Goal: Task Accomplishment & Management: Use online tool/utility

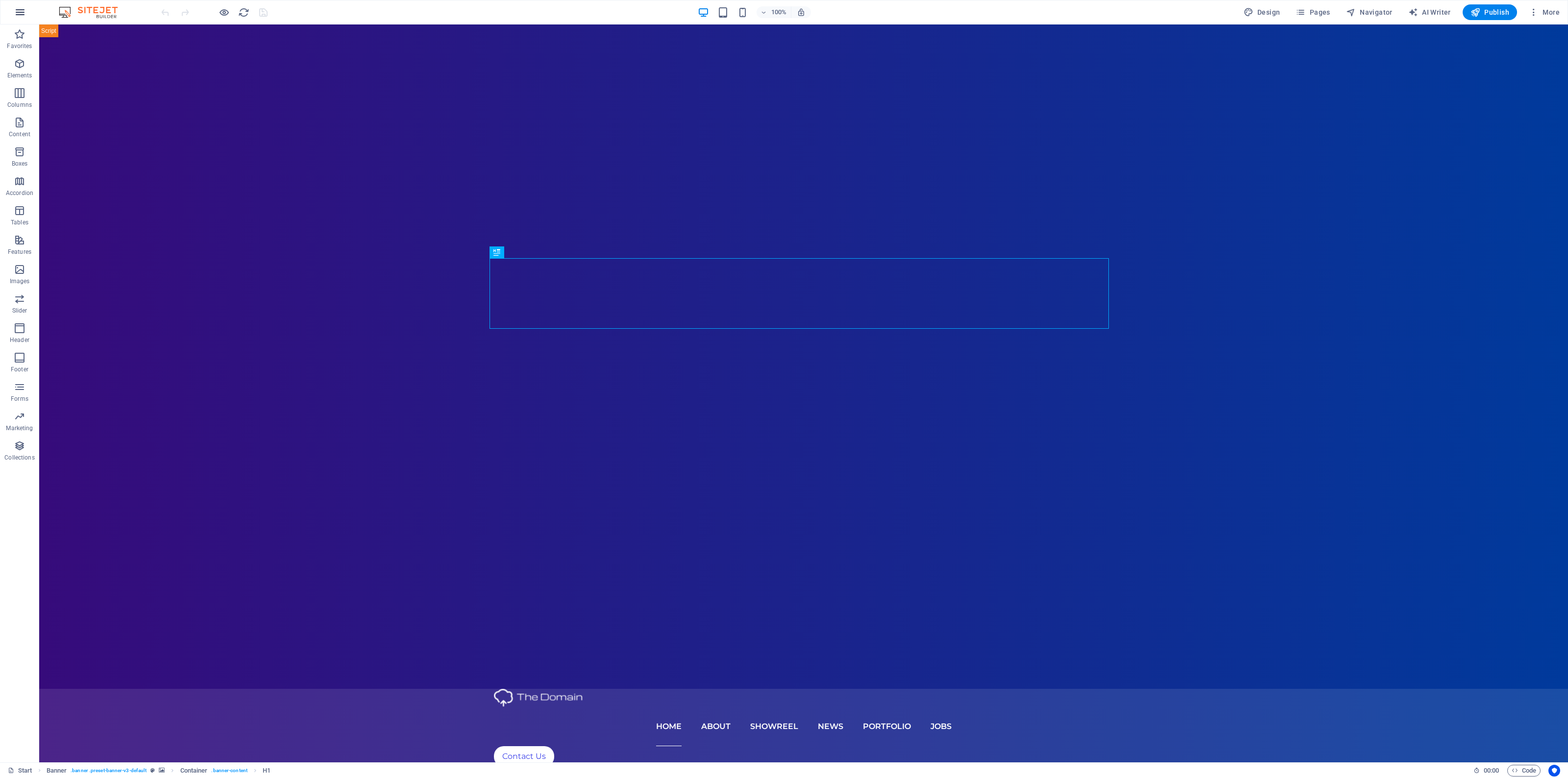
click at [21, 20] on button "button" at bounding box center [20, 12] width 23 height 23
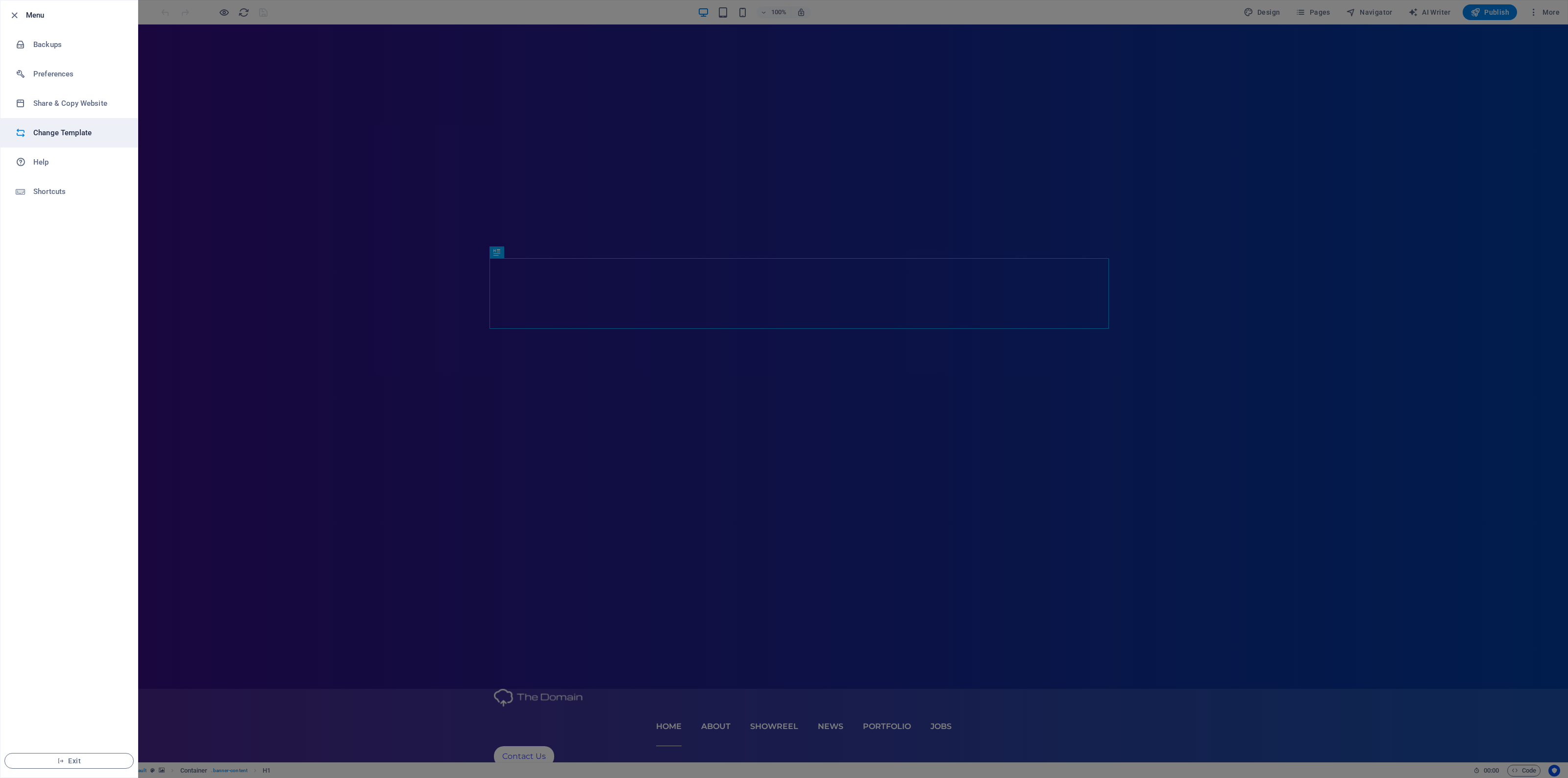
click at [95, 128] on h6 "Change Template" at bounding box center [79, 133] width 90 height 12
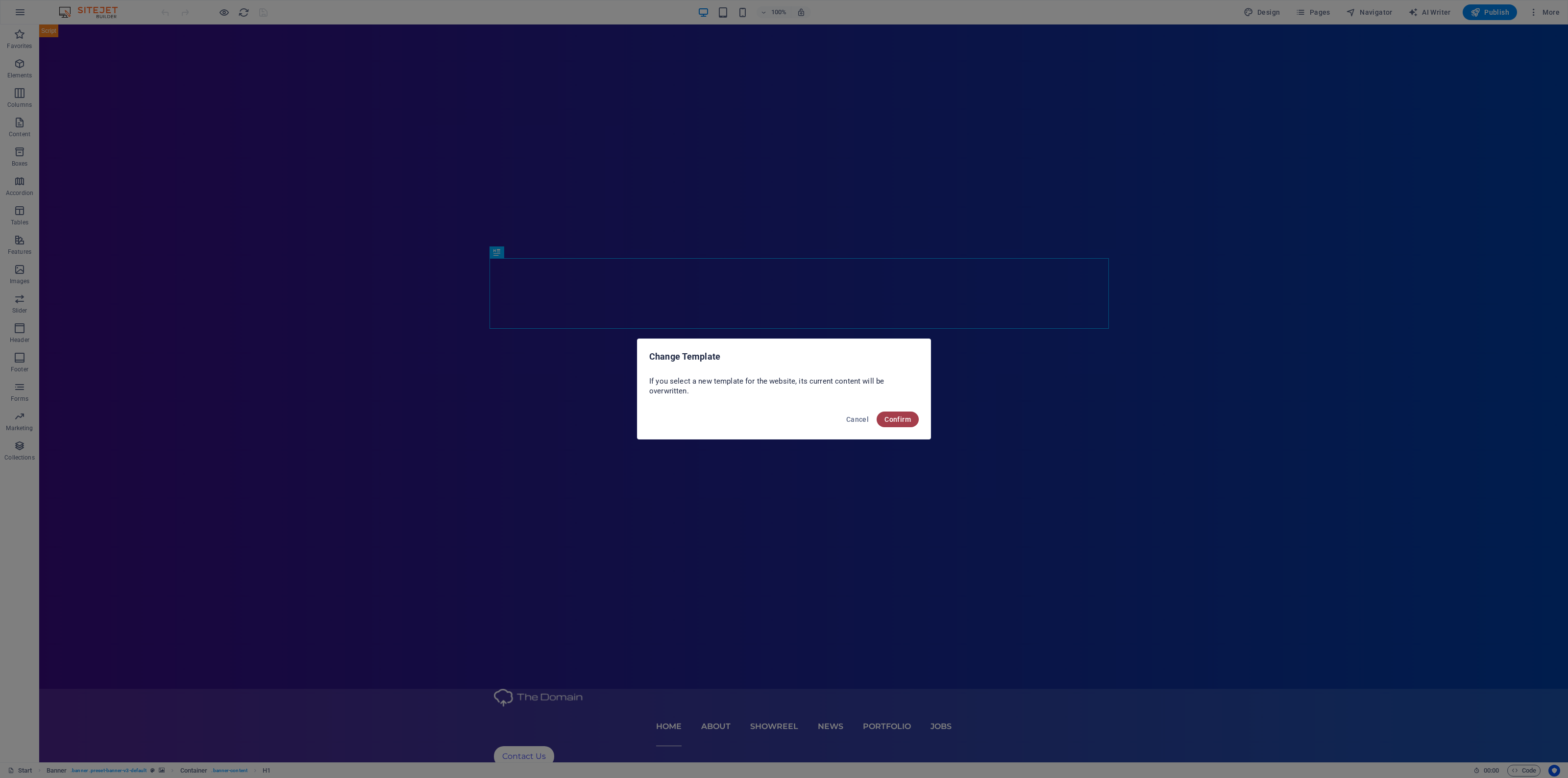
click at [897, 421] on span "Confirm" at bounding box center [897, 419] width 26 height 8
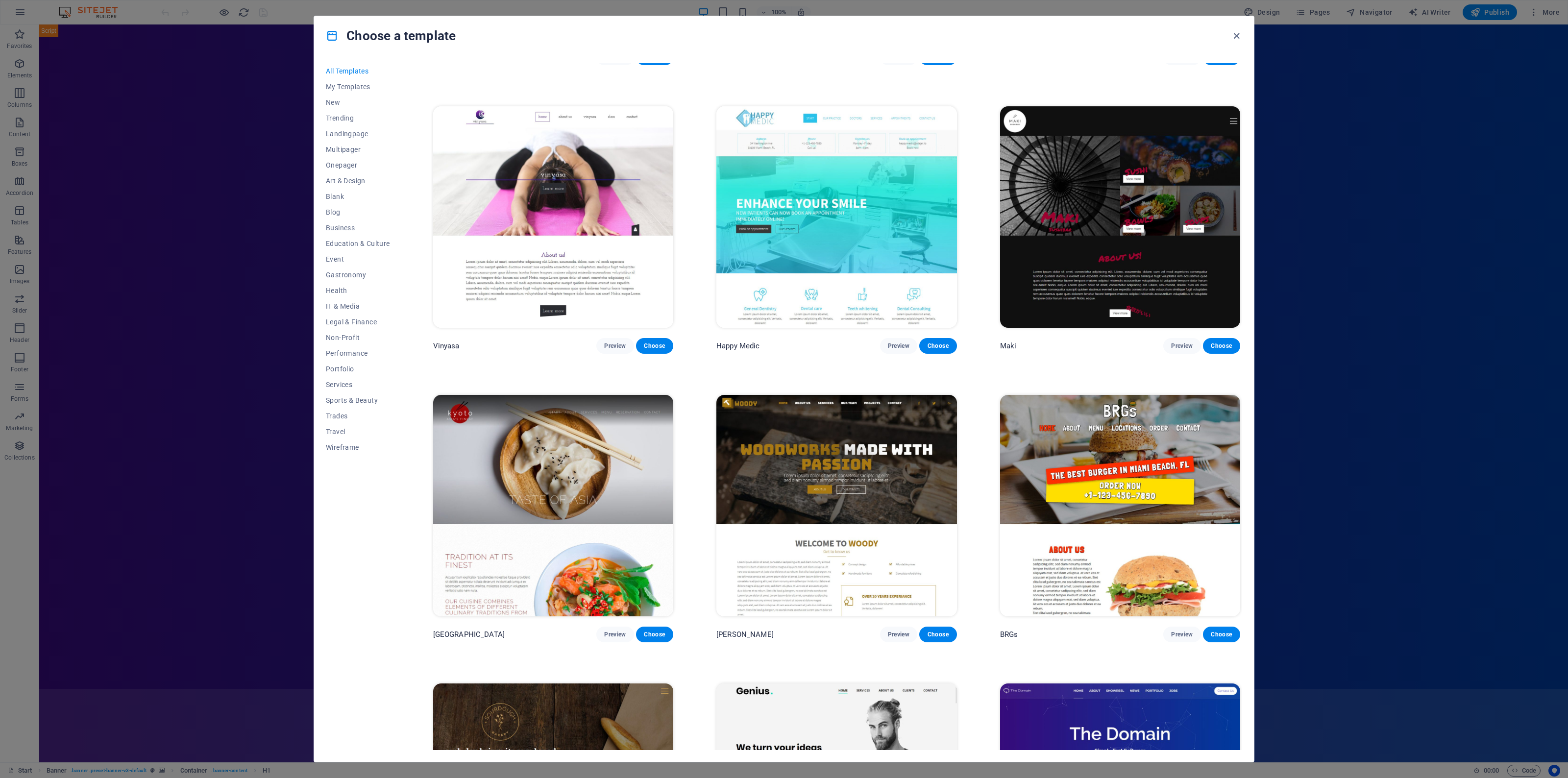
scroll to position [6371, 0]
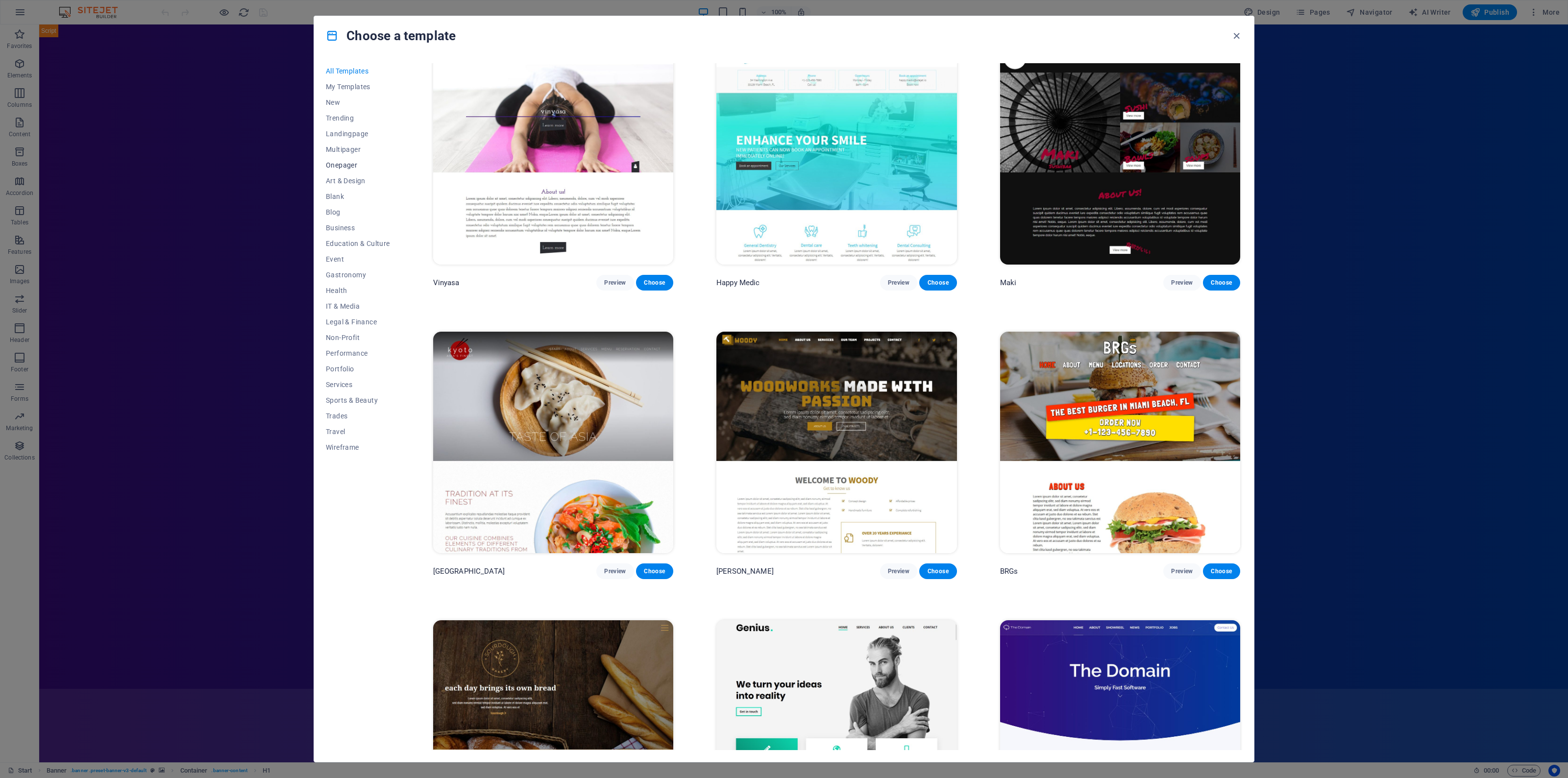
click at [348, 163] on span "Onepager" at bounding box center [358, 165] width 64 height 8
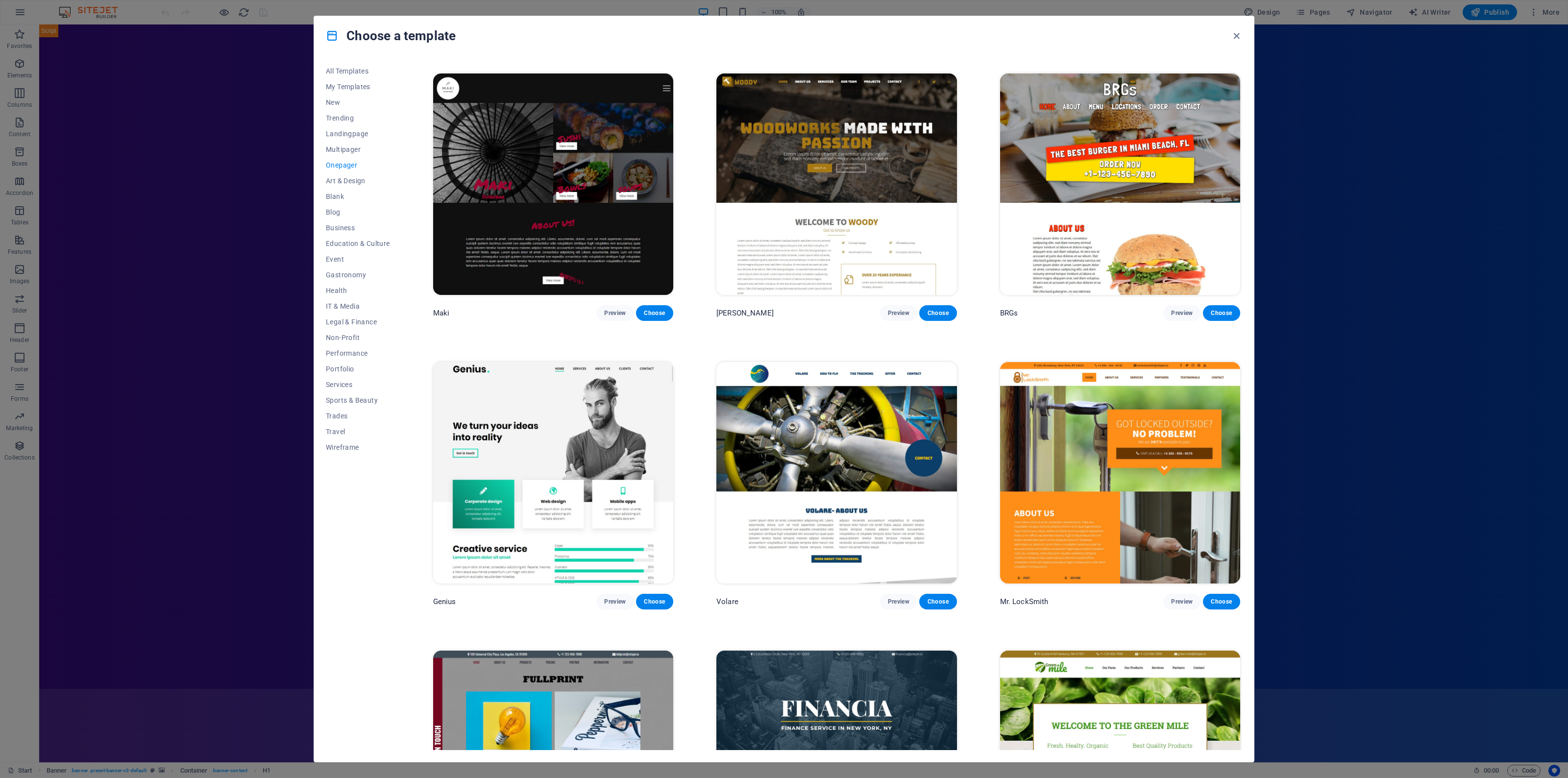
scroll to position [2565, 0]
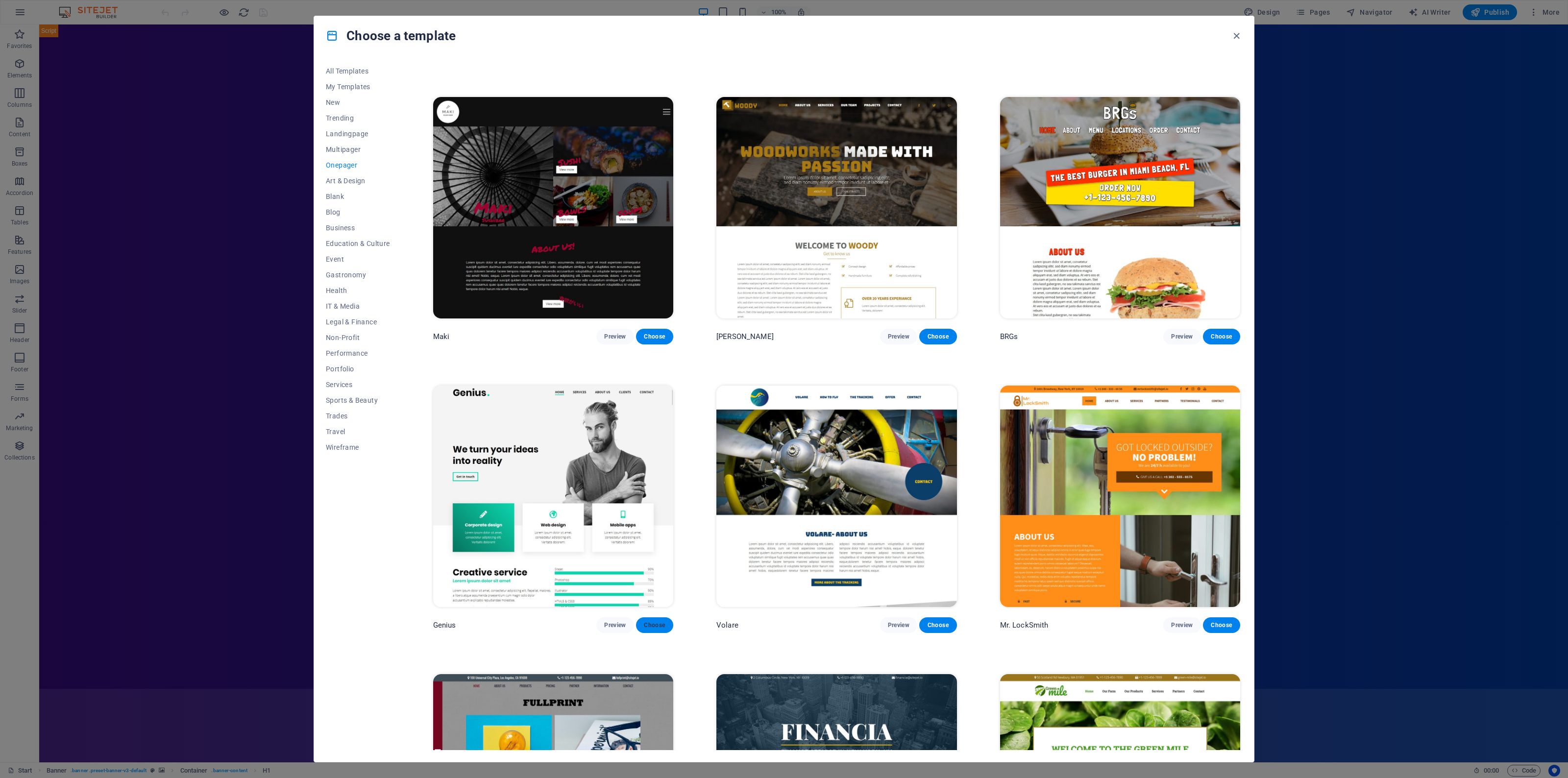
click at [652, 621] on span "Choose" at bounding box center [655, 625] width 22 height 8
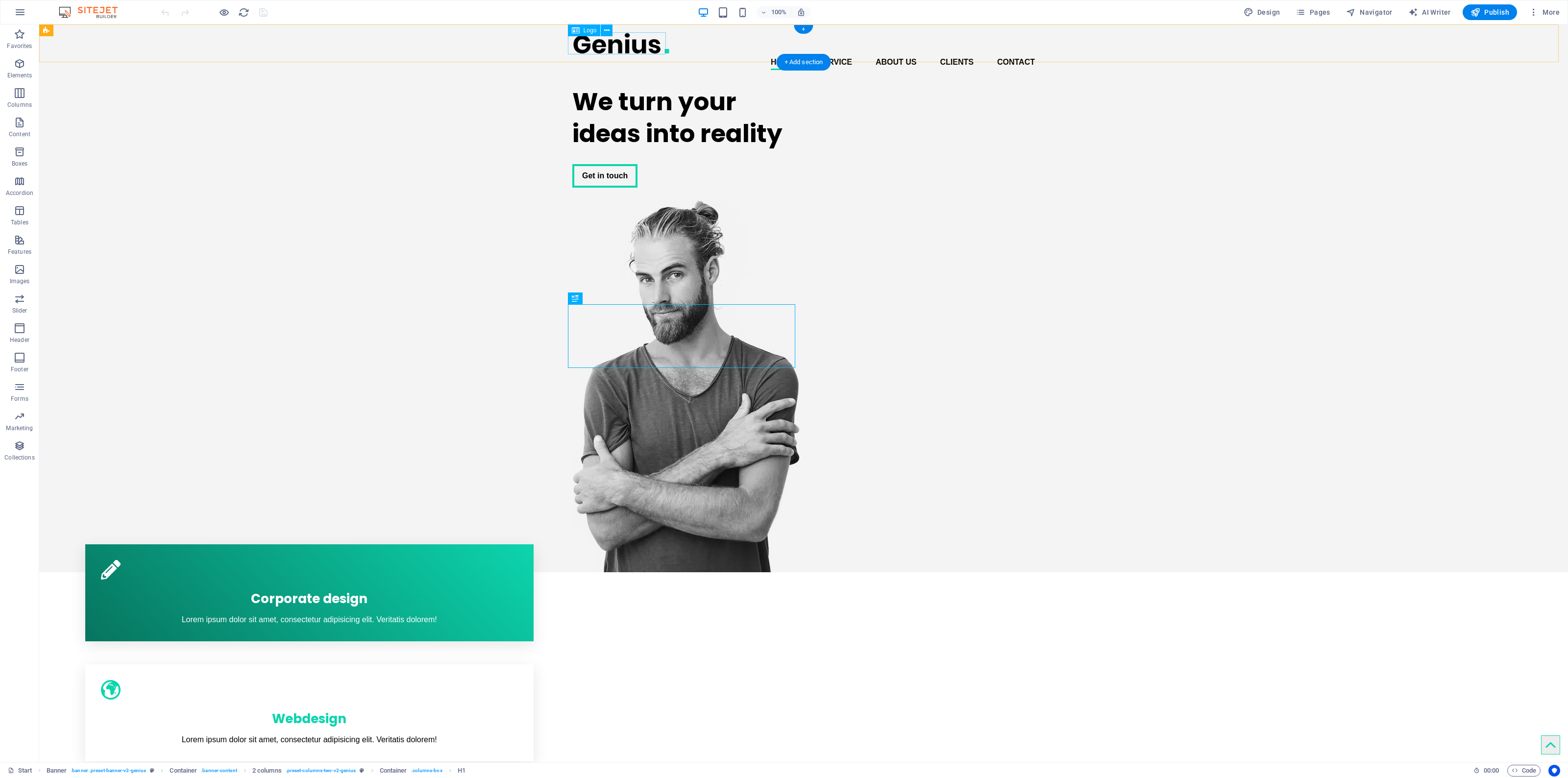
click at [619, 47] on div at bounding box center [803, 43] width 462 height 22
click at [591, 30] on span "Logo" at bounding box center [590, 31] width 13 height 6
click at [582, 31] on div "Logo" at bounding box center [584, 31] width 33 height 12
select select "px"
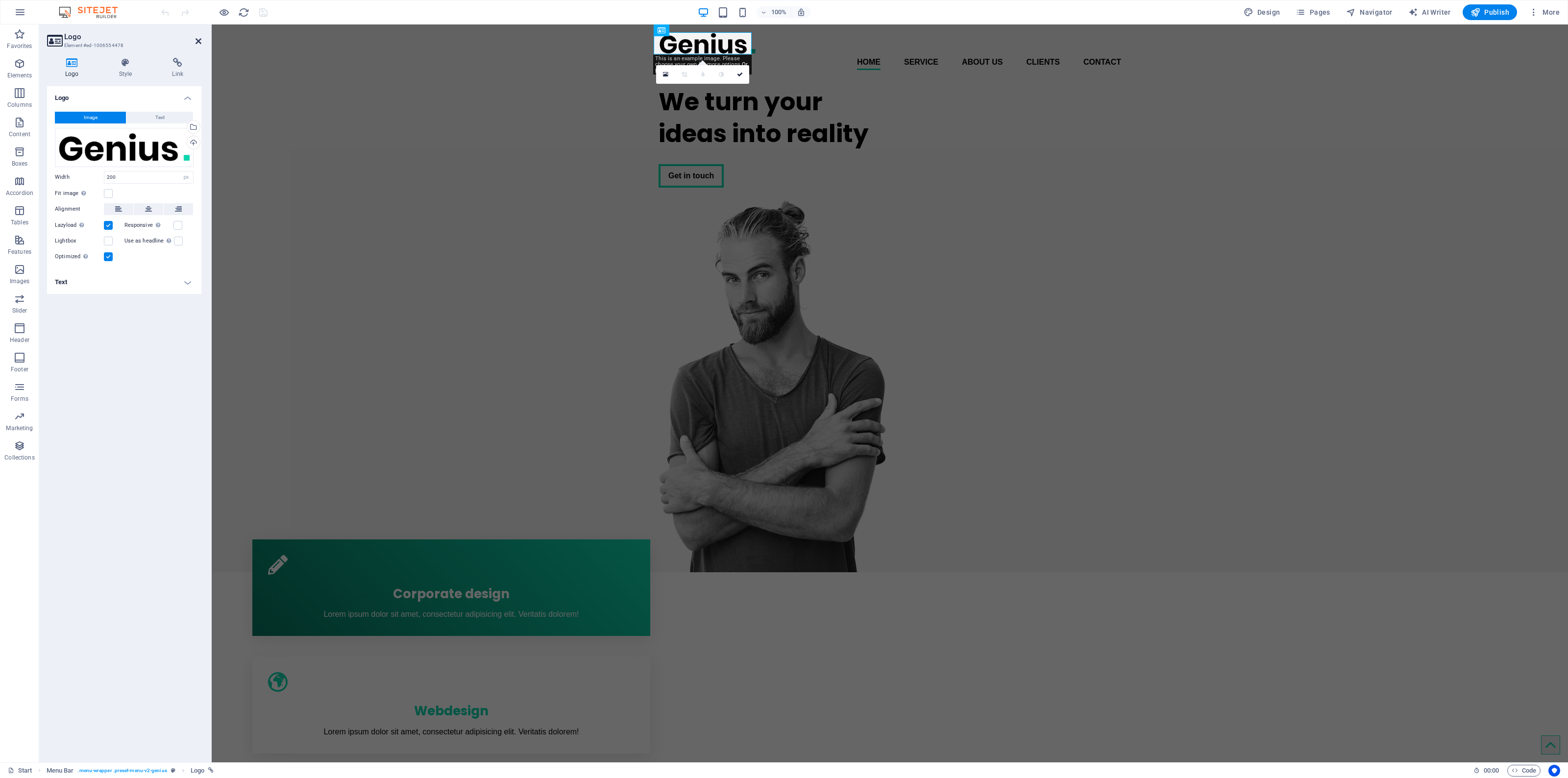
click at [198, 42] on icon at bounding box center [198, 41] width 6 height 8
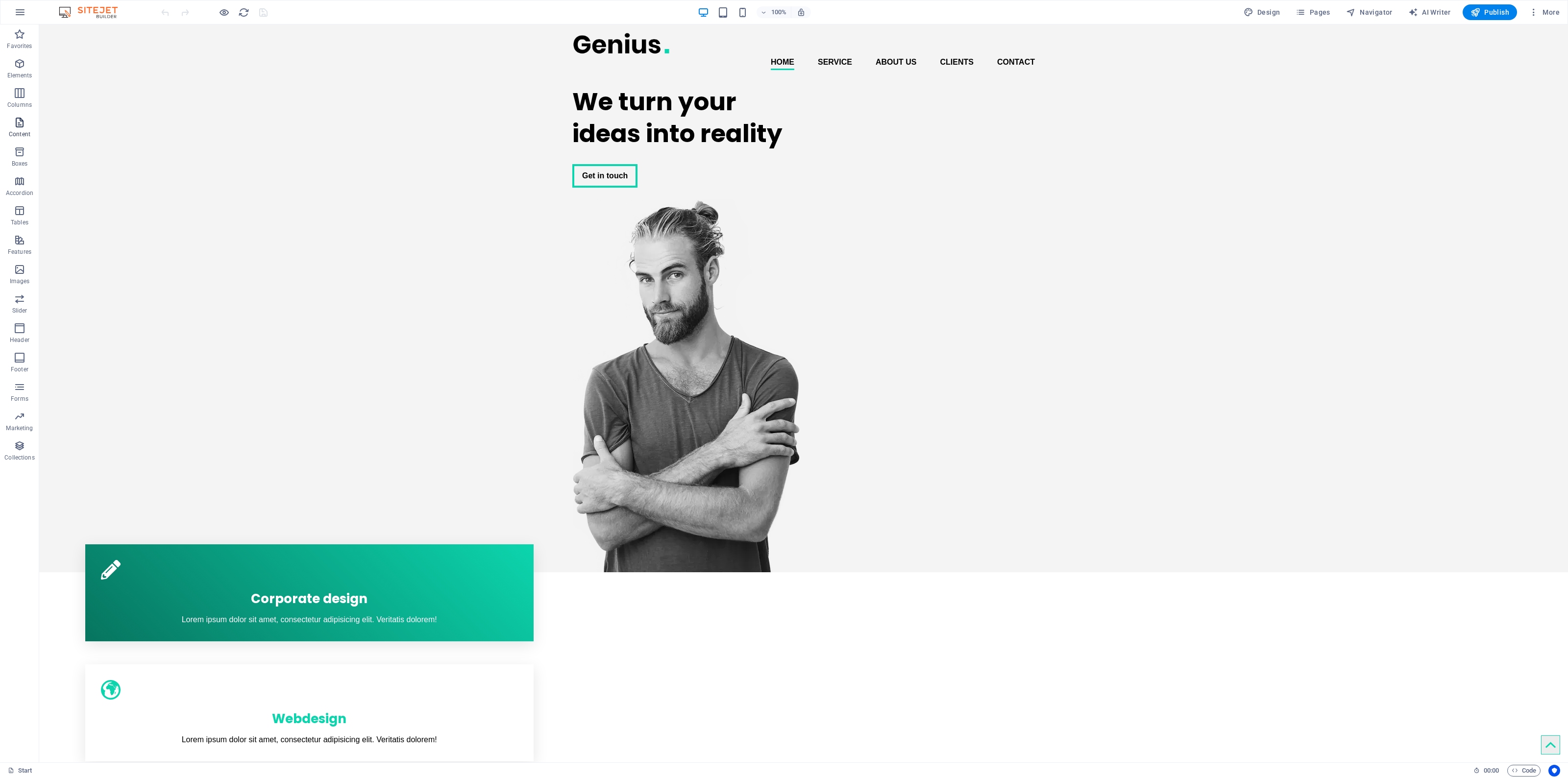
click at [17, 128] on span "Content" at bounding box center [20, 128] width 39 height 23
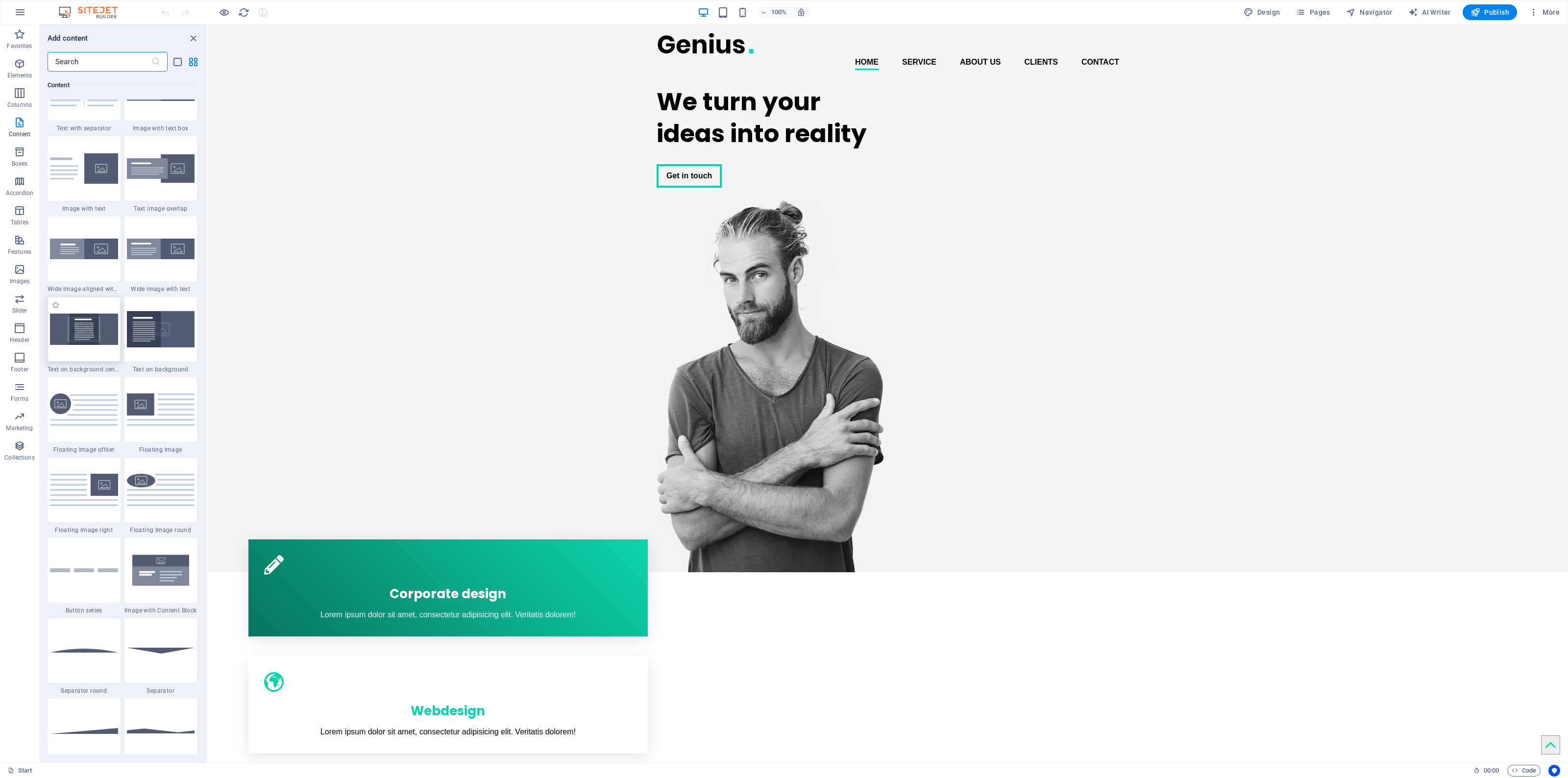
scroll to position [1775, 0]
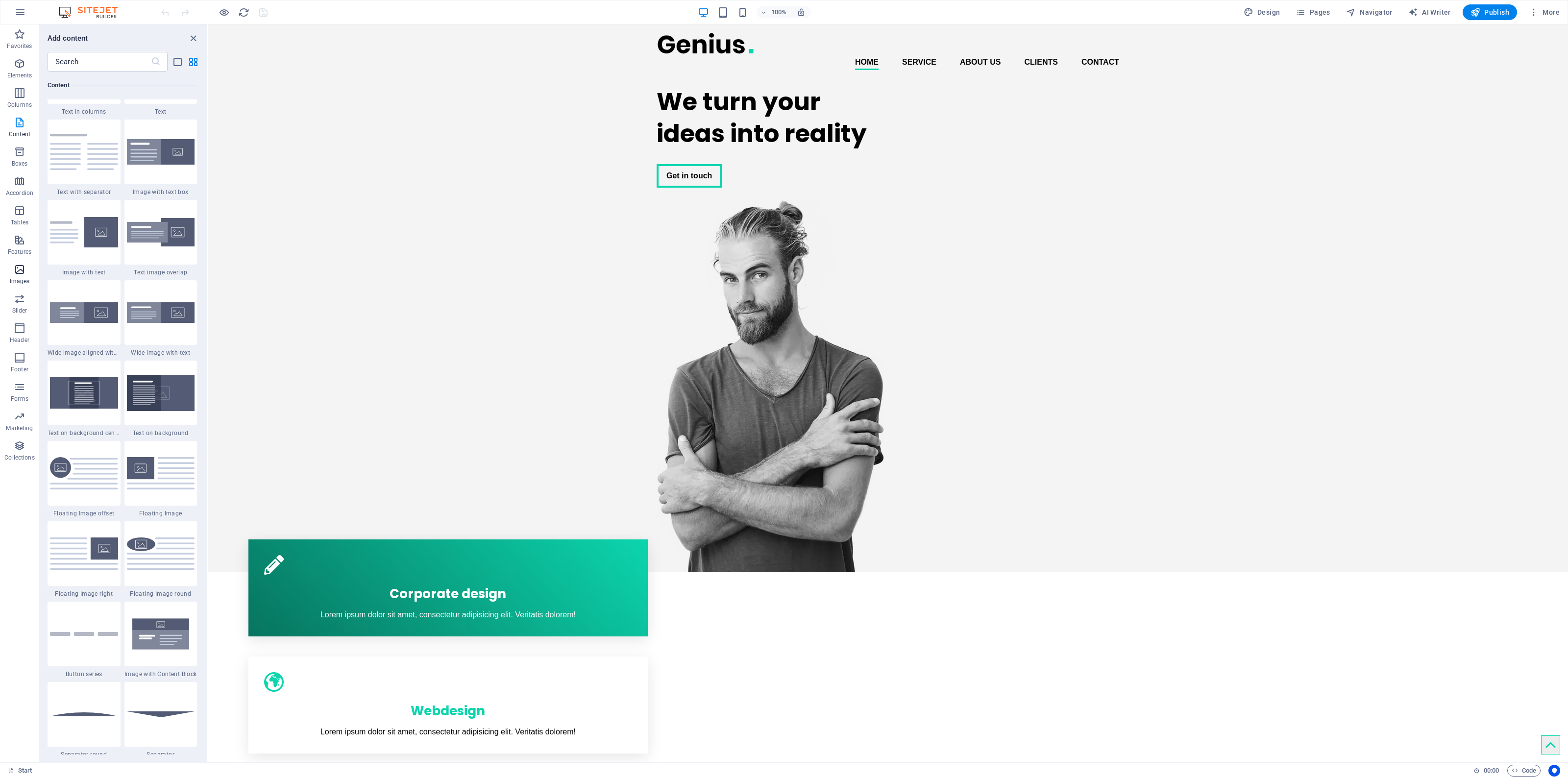
click at [22, 270] on icon "button" at bounding box center [20, 270] width 12 height 12
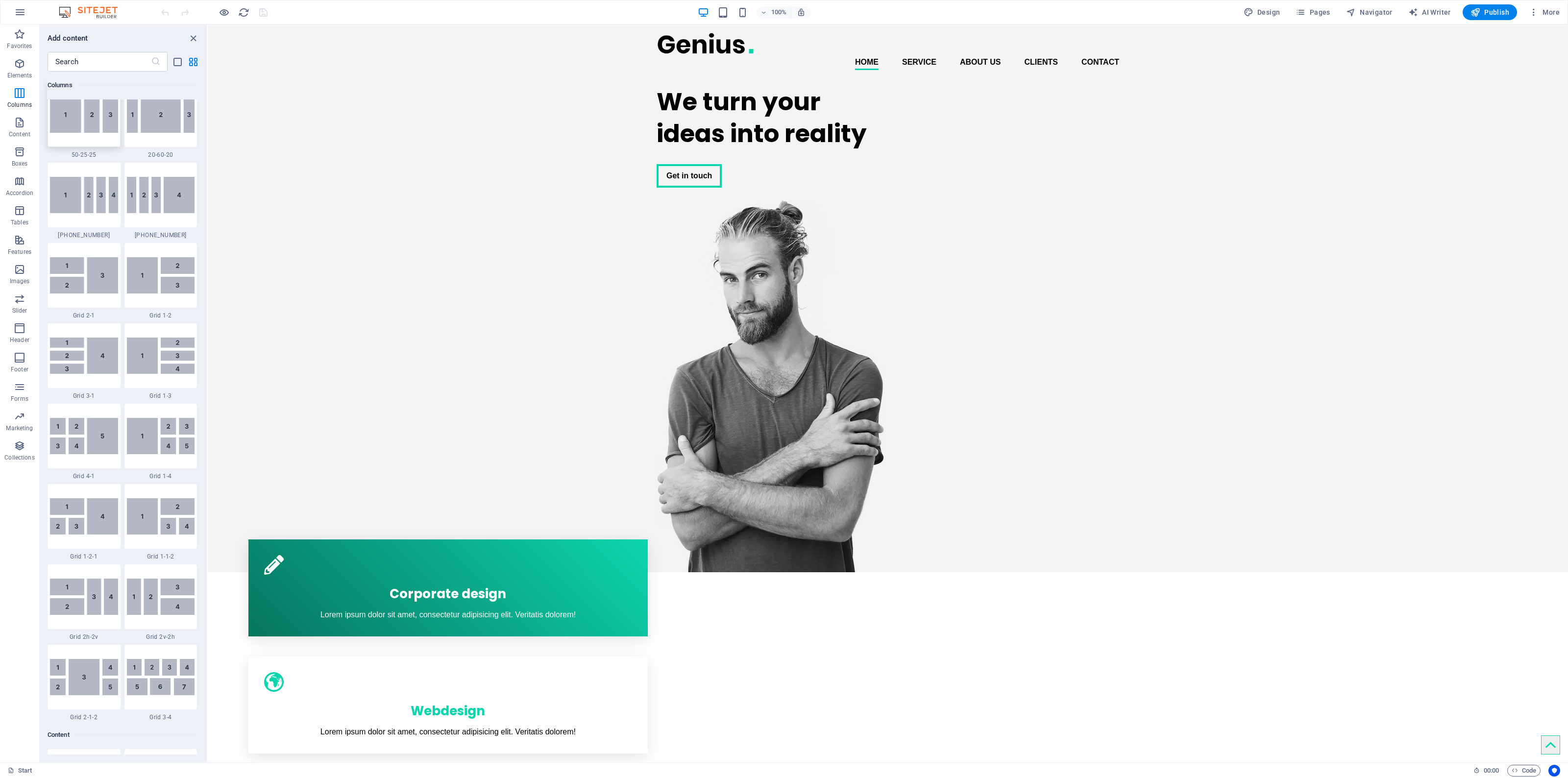
scroll to position [1048, 0]
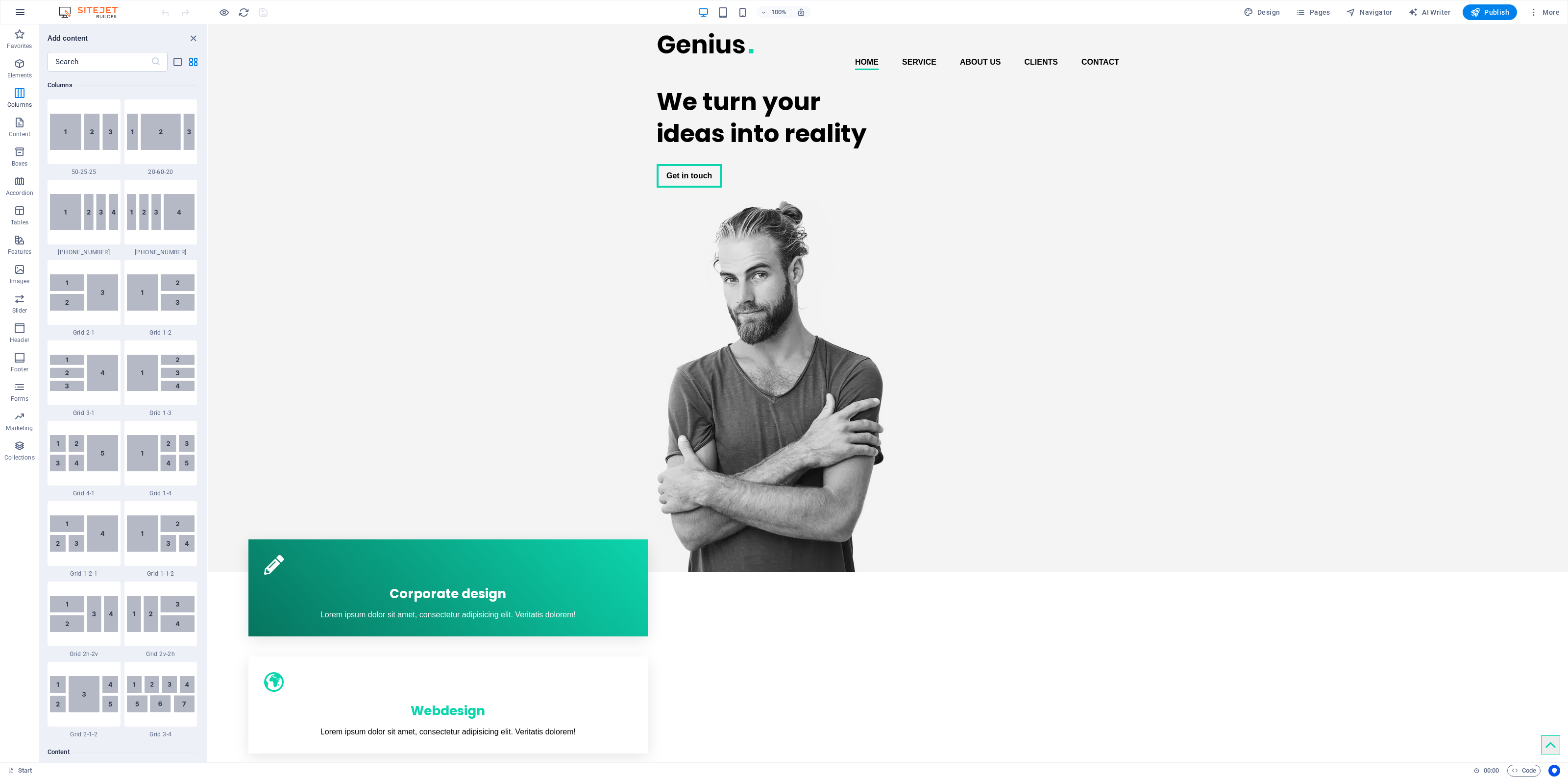
click at [20, 5] on button "button" at bounding box center [20, 12] width 23 height 23
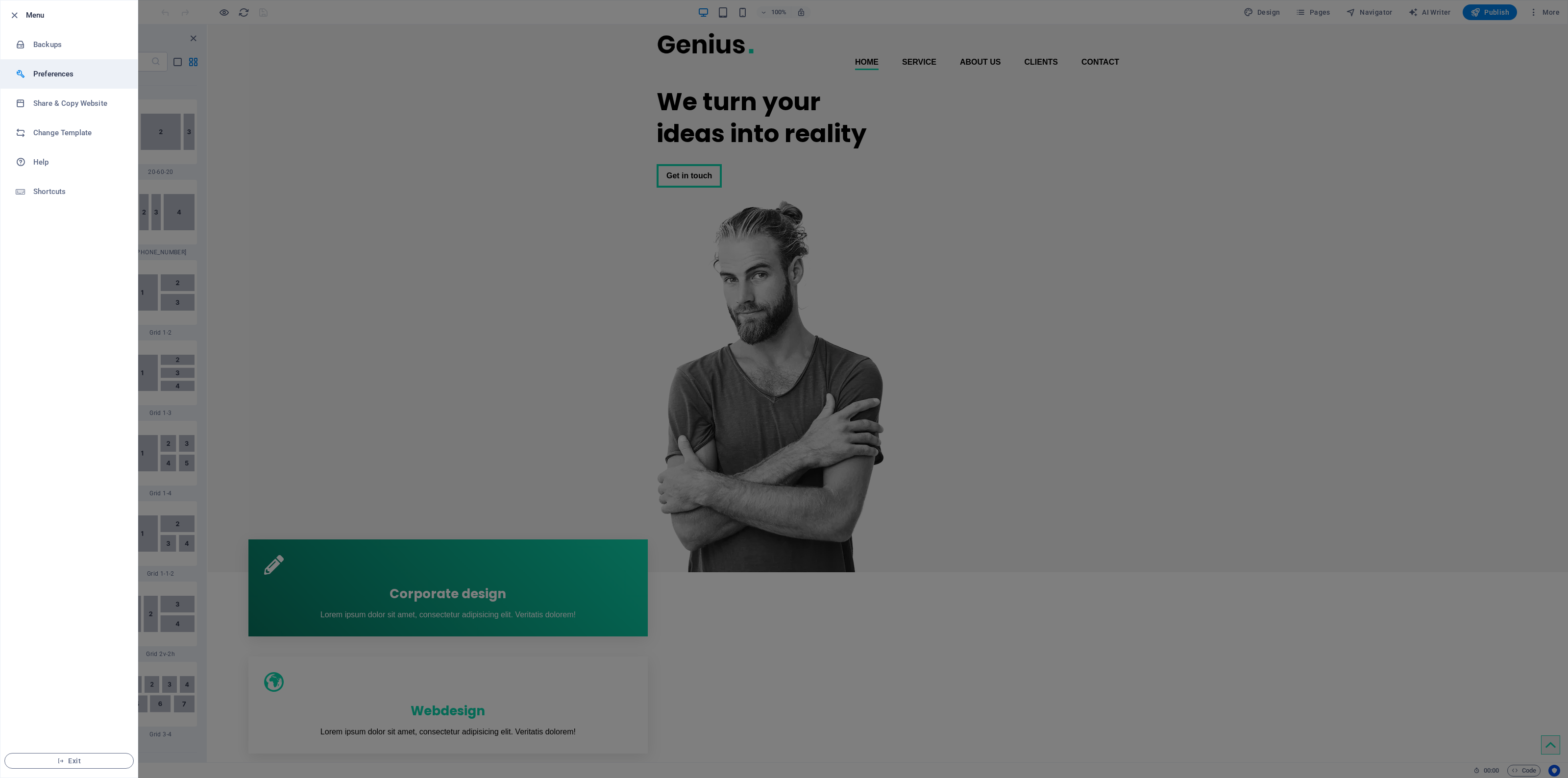
click at [79, 74] on h6 "Preferences" at bounding box center [79, 74] width 90 height 12
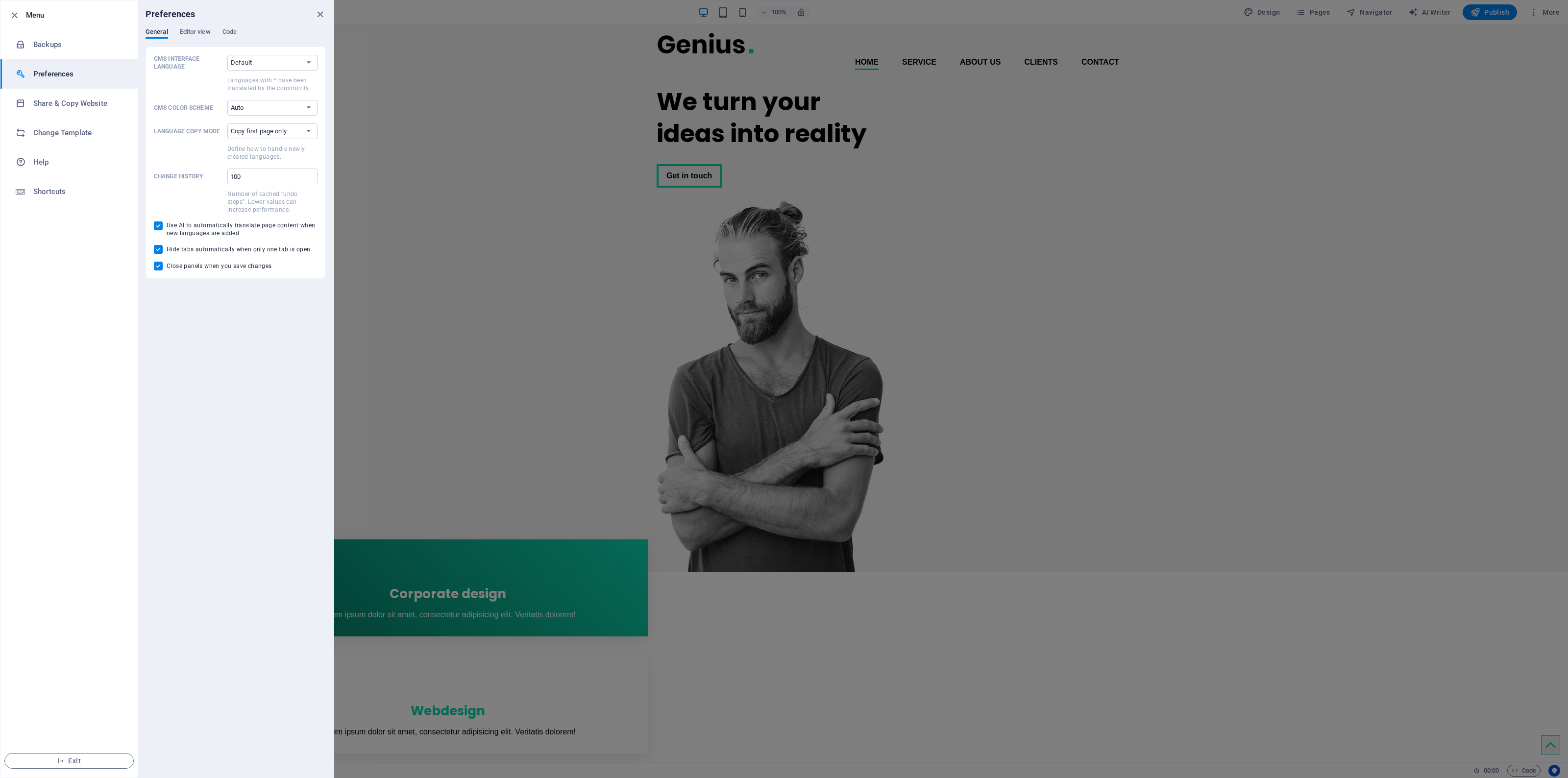
click at [79, 74] on h6 "Preferences" at bounding box center [79, 74] width 90 height 12
click at [58, 194] on h6 "Shortcuts" at bounding box center [79, 192] width 90 height 12
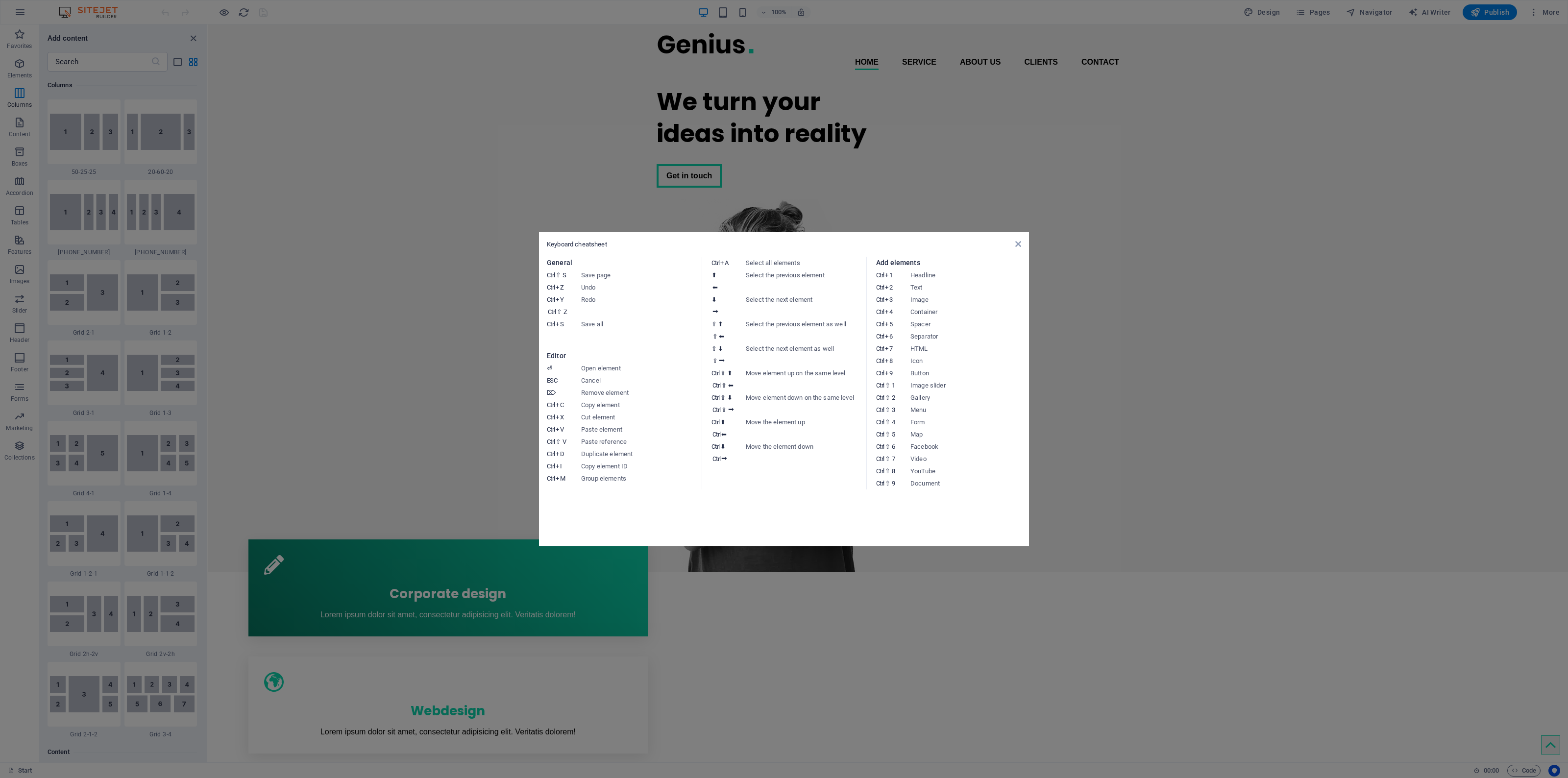
click at [453, 279] on aside "Keyboard cheatsheet General Ctrl ⇧ S Save page Ctrl Z Undo Ctrl Y Ctrl ⇧ Z Redo…" at bounding box center [784, 389] width 1568 height 778
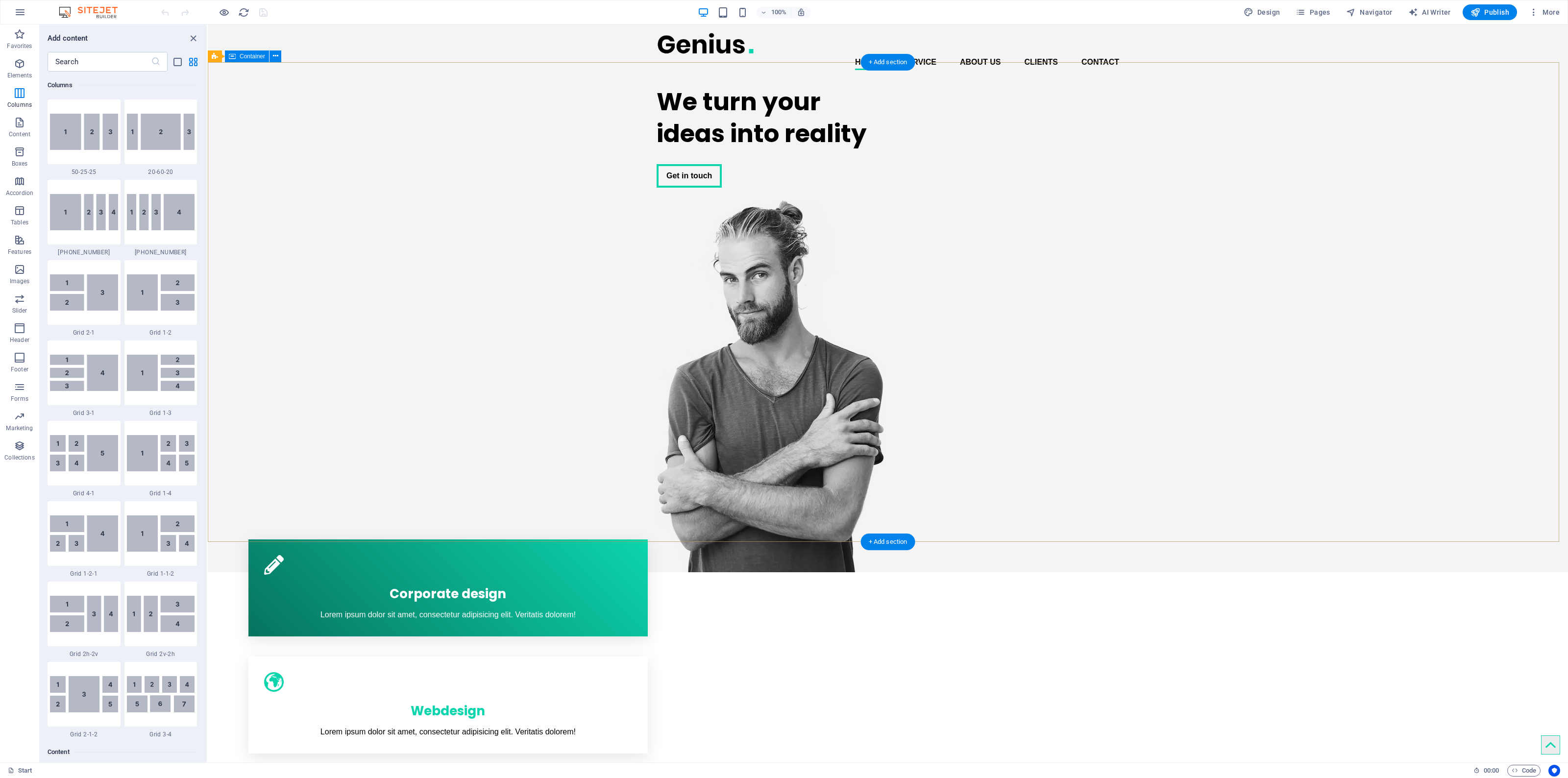
click at [263, 182] on div "We turn your ideas into reality Get in touch" at bounding box center [888, 325] width 1360 height 494
click at [190, 36] on icon "close panel" at bounding box center [192, 38] width 11 height 11
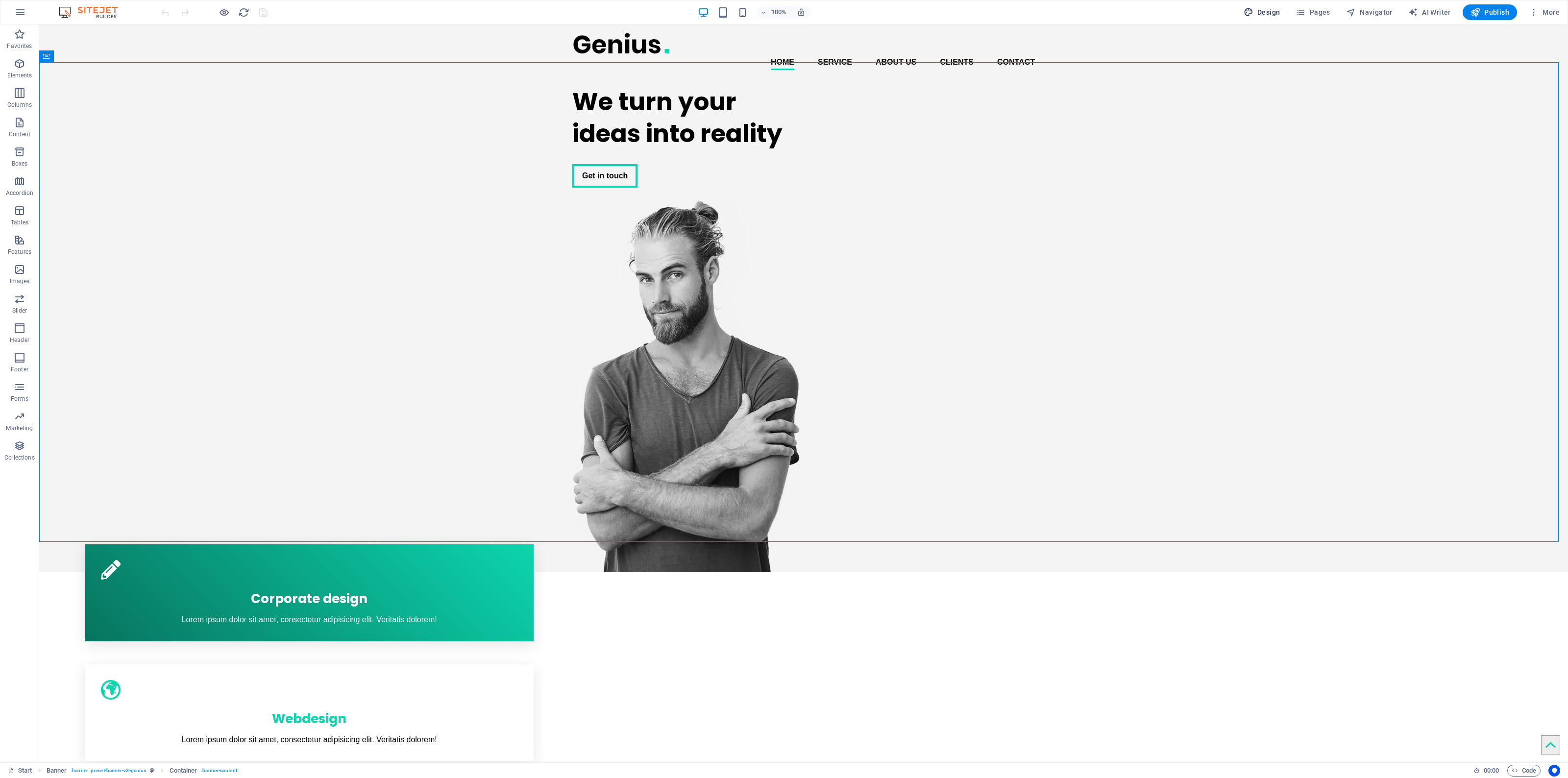
click at [1247, 9] on icon "button" at bounding box center [1248, 12] width 9 height 9
select select "px"
select select "400"
select select "px"
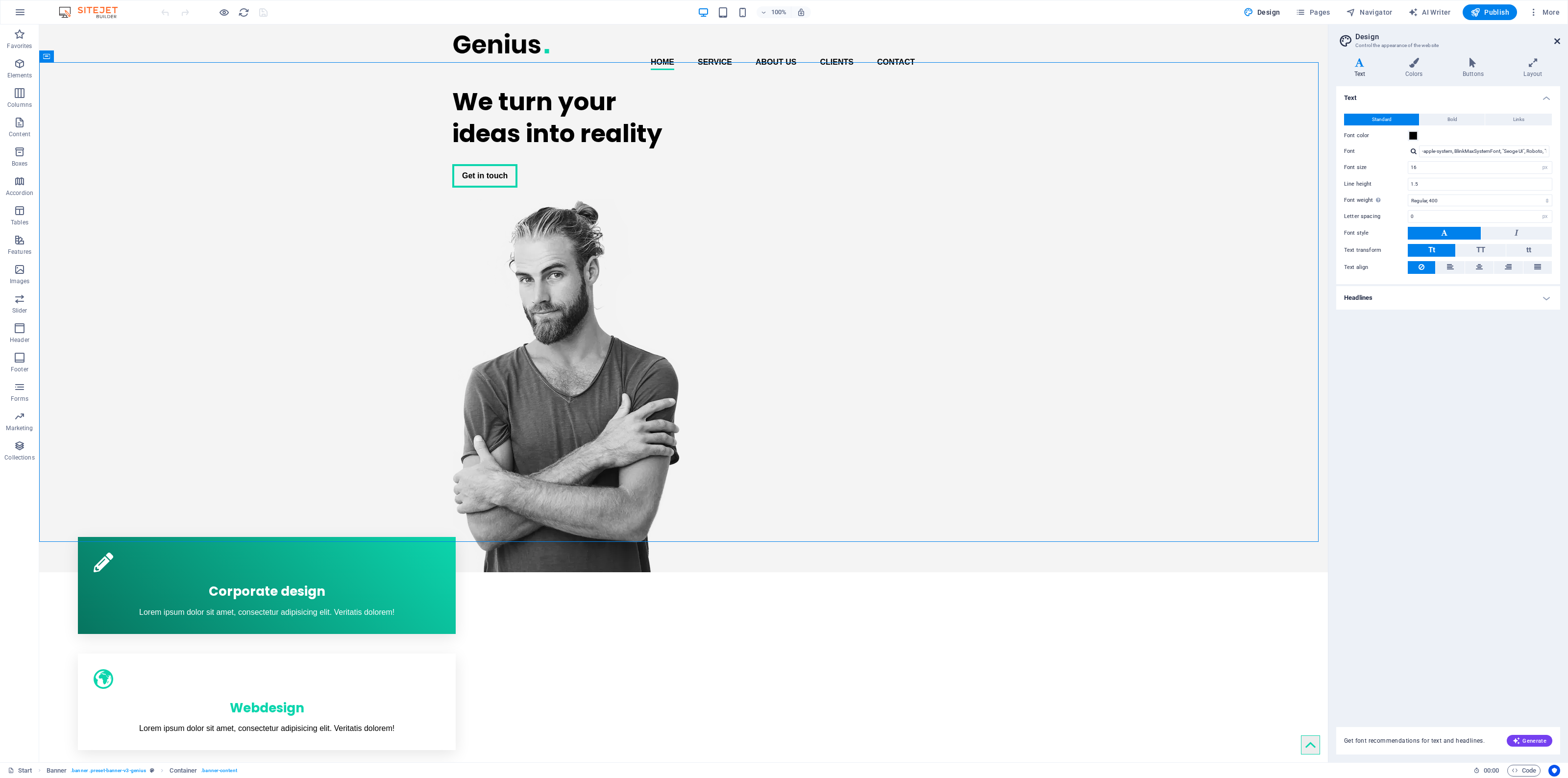
click at [1554, 39] on icon at bounding box center [1557, 41] width 6 height 8
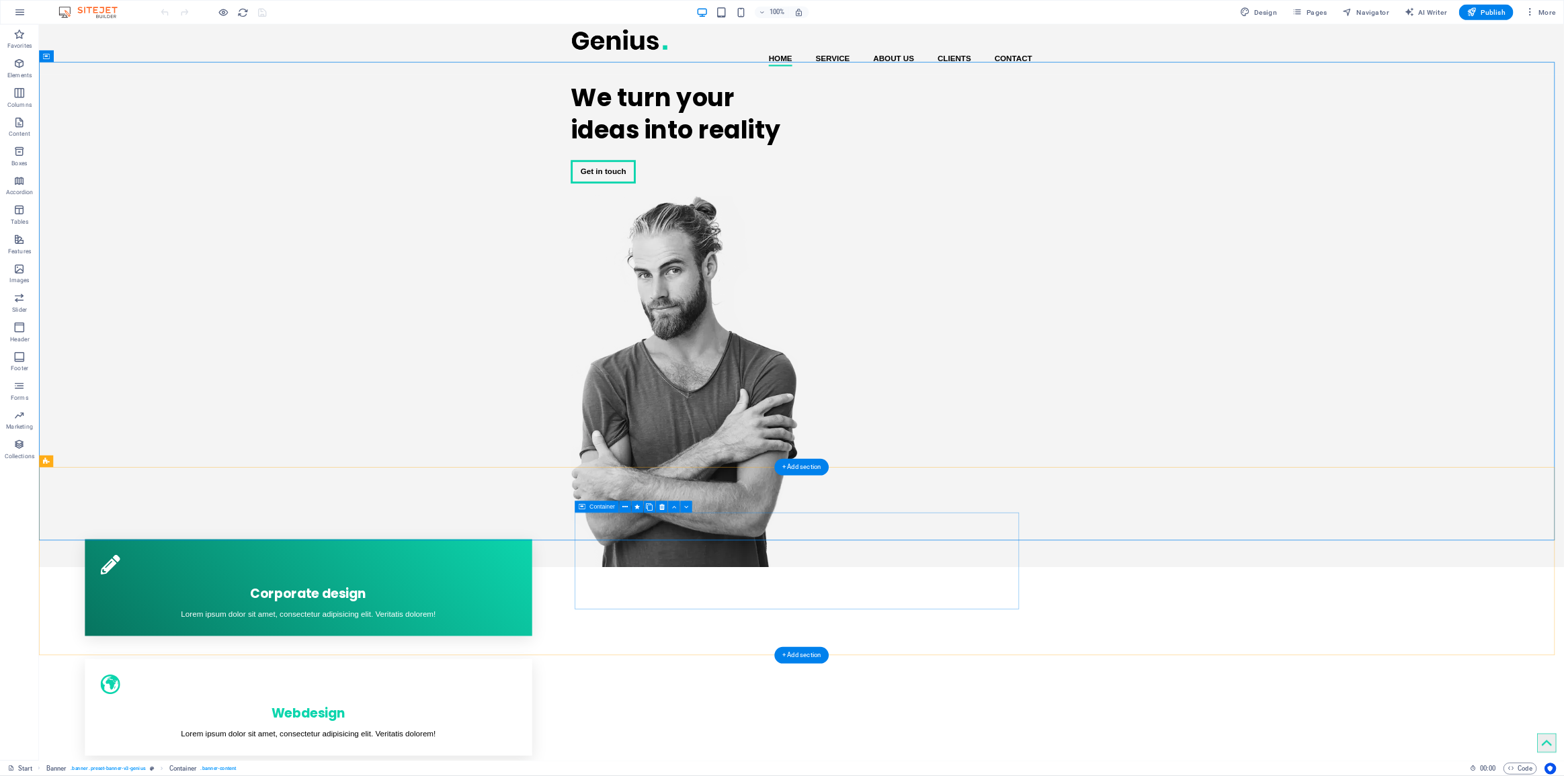
scroll to position [0, 0]
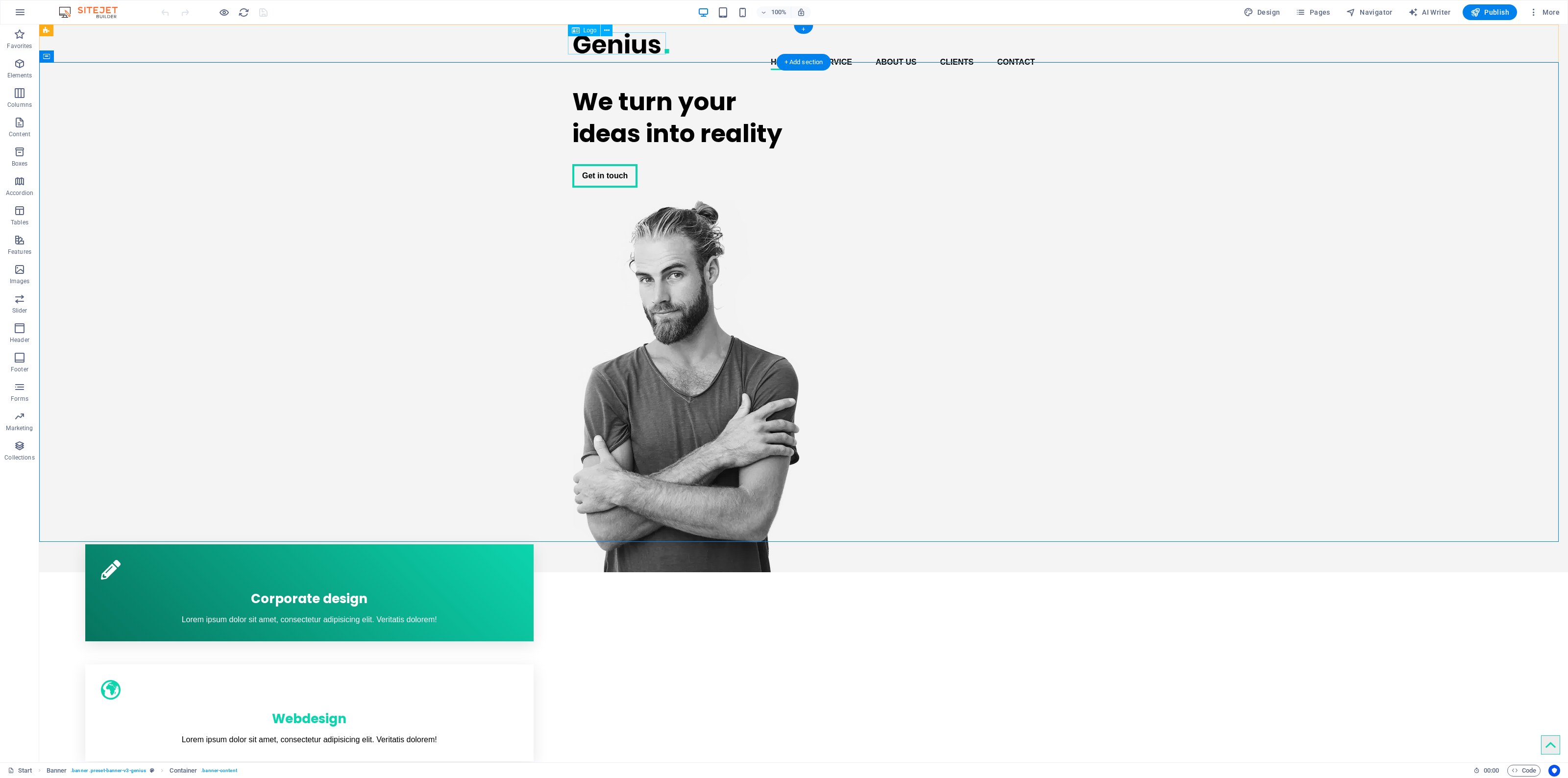
click at [617, 42] on div at bounding box center [803, 43] width 462 height 22
click at [608, 31] on icon at bounding box center [606, 31] width 5 height 10
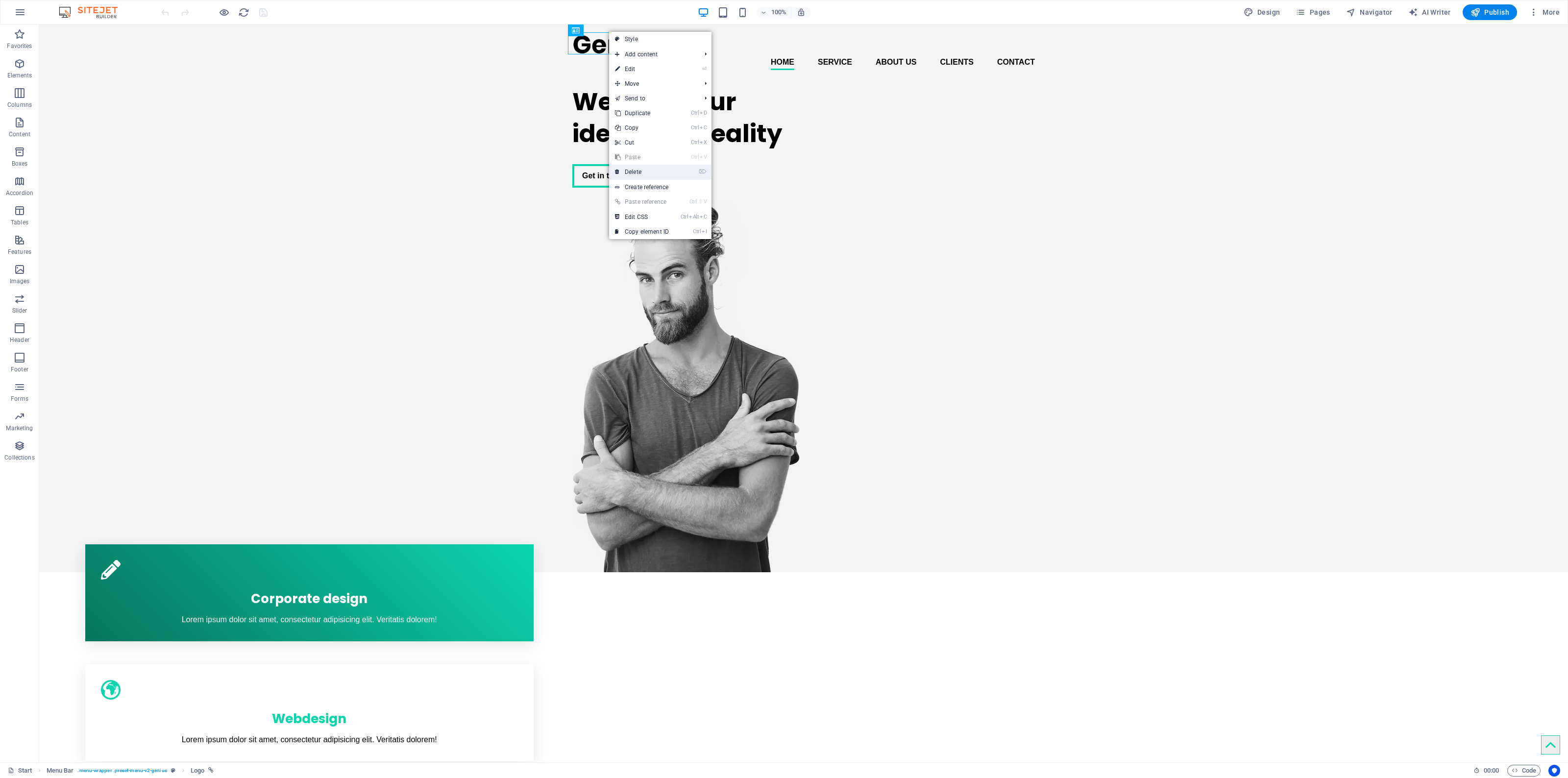
click at [650, 170] on link "⌦ Delete" at bounding box center [641, 172] width 66 height 15
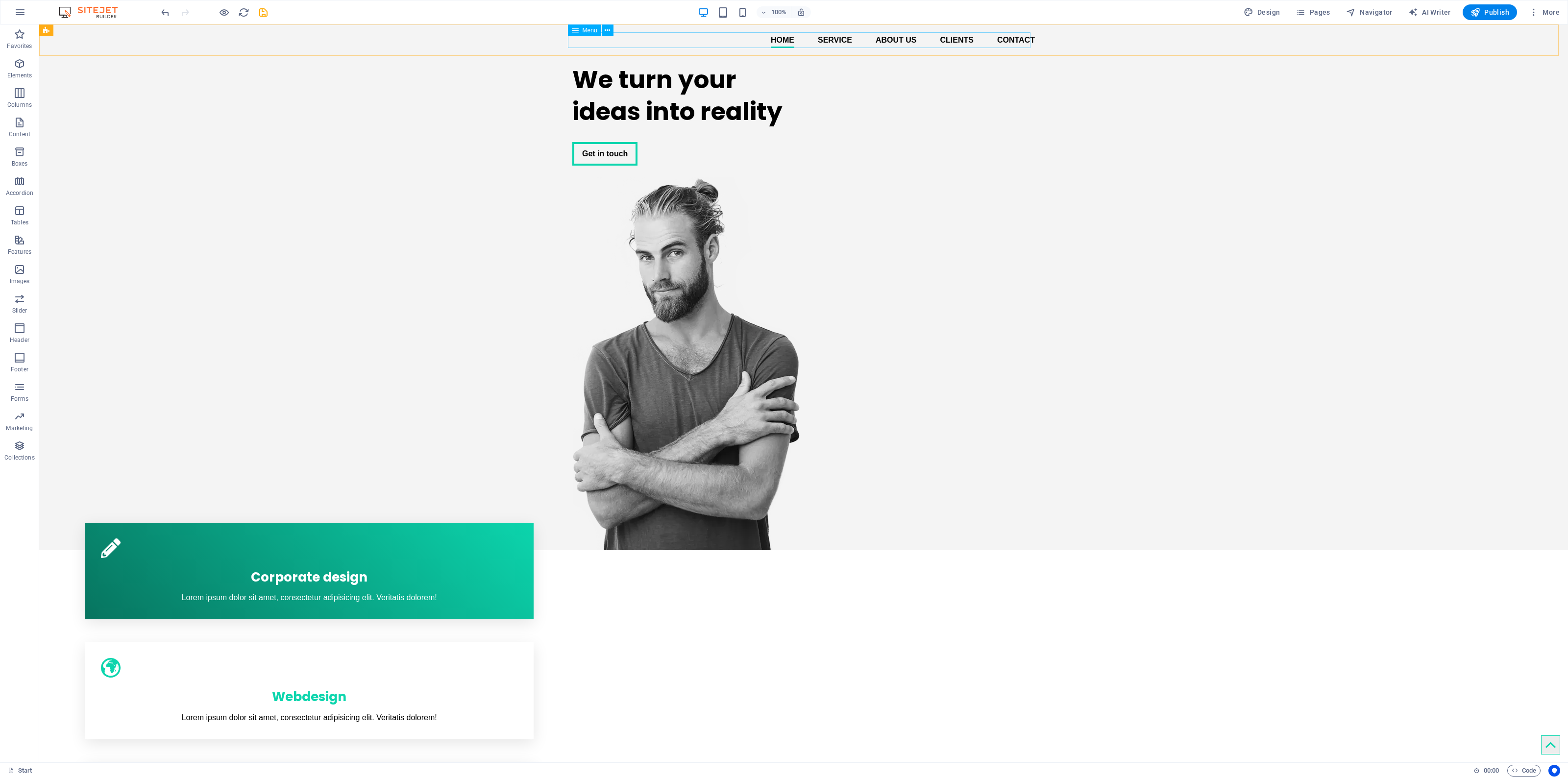
drag, startPoint x: 617, startPoint y: 34, endPoint x: 578, endPoint y: 12, distance: 44.8
click at [617, 34] on div "Menu" at bounding box center [593, 31] width 52 height 12
click at [633, 98] on div "We turn your ideas into reality Get in touch" at bounding box center [803, 303] width 1529 height 494
click at [836, 40] on nav "Home Service About us Clients Contact" at bounding box center [803, 40] width 462 height 16
click at [795, 41] on nav "Home Service About us Clients Contact" at bounding box center [803, 40] width 462 height 16
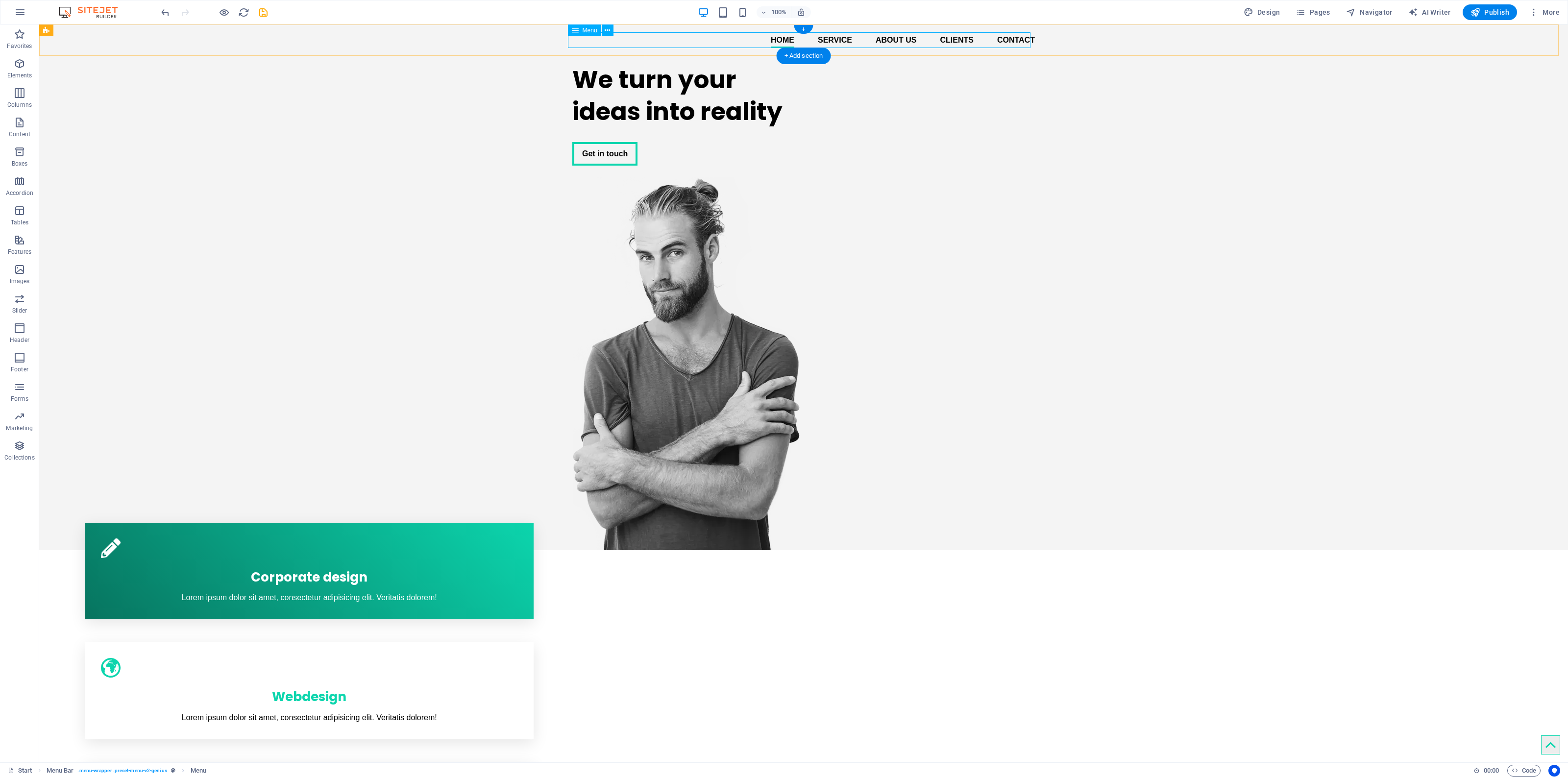
click at [792, 36] on nav "Home Service About us Clients Contact" at bounding box center [803, 40] width 462 height 16
select select
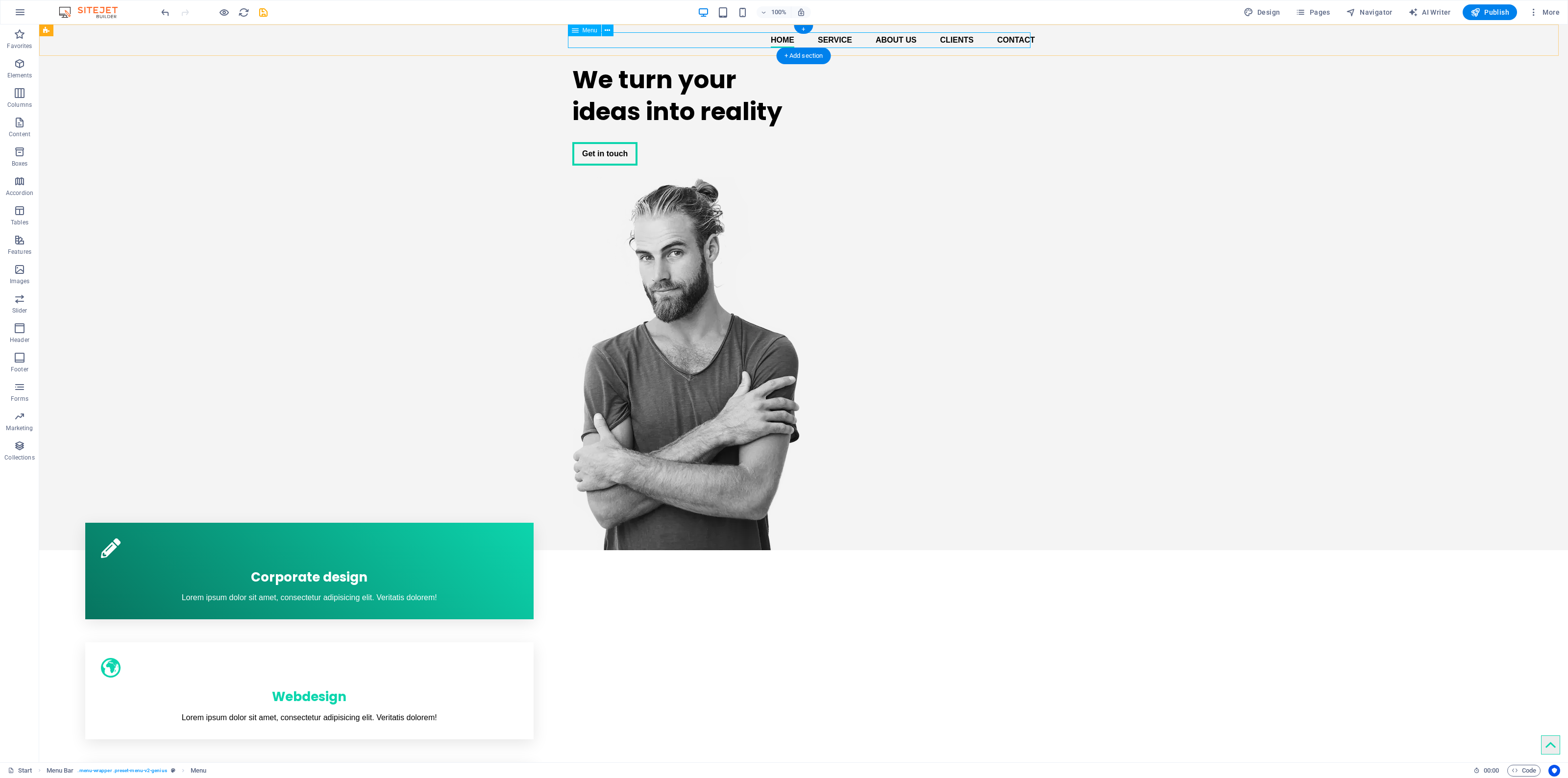
select select
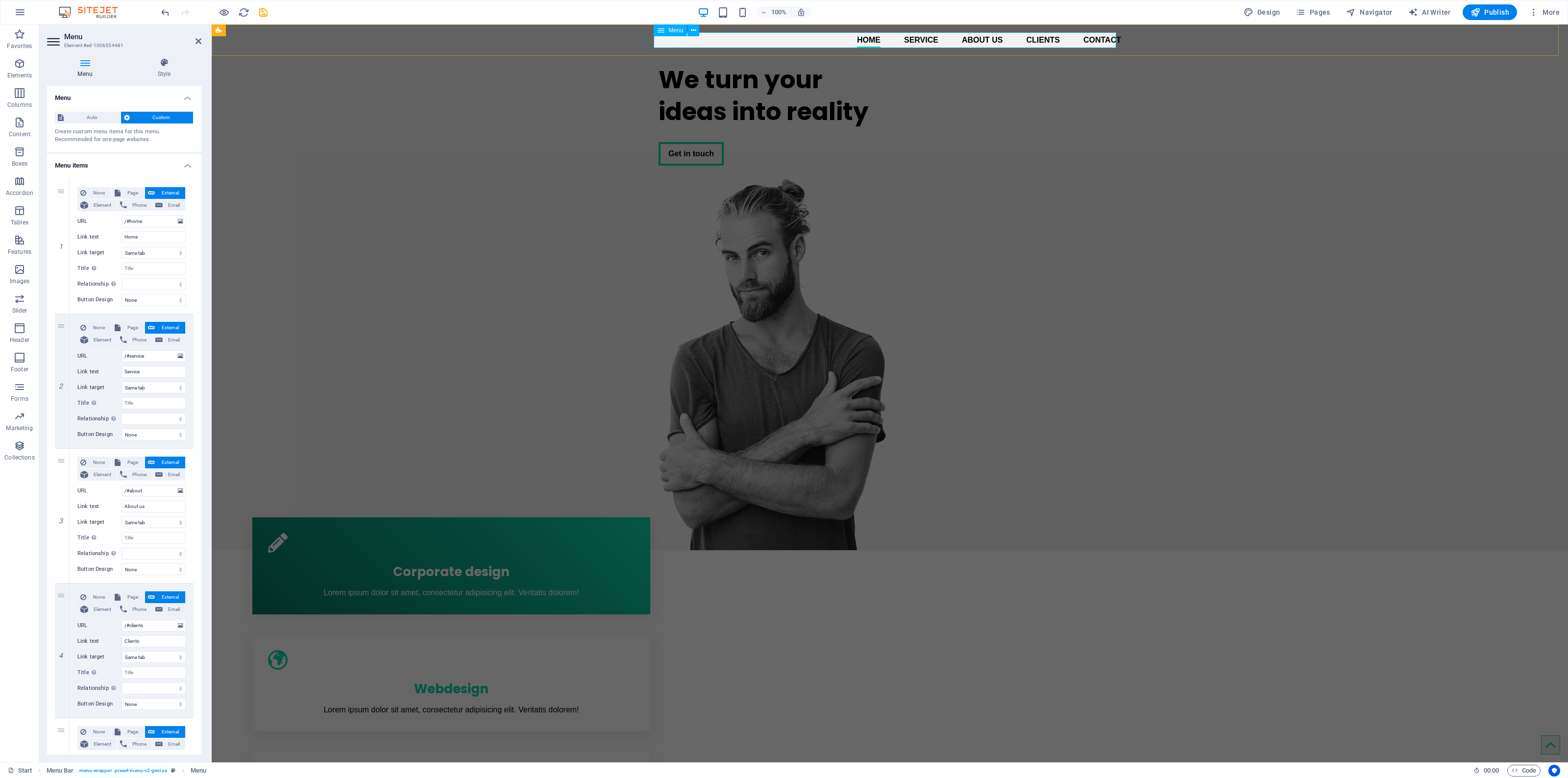
click at [867, 36] on nav "Home Service About us Clients Contact" at bounding box center [889, 40] width 462 height 16
drag, startPoint x: 157, startPoint y: 222, endPoint x: 136, endPoint y: 223, distance: 21.0
click at [135, 221] on input "/#home" at bounding box center [154, 222] width 64 height 12
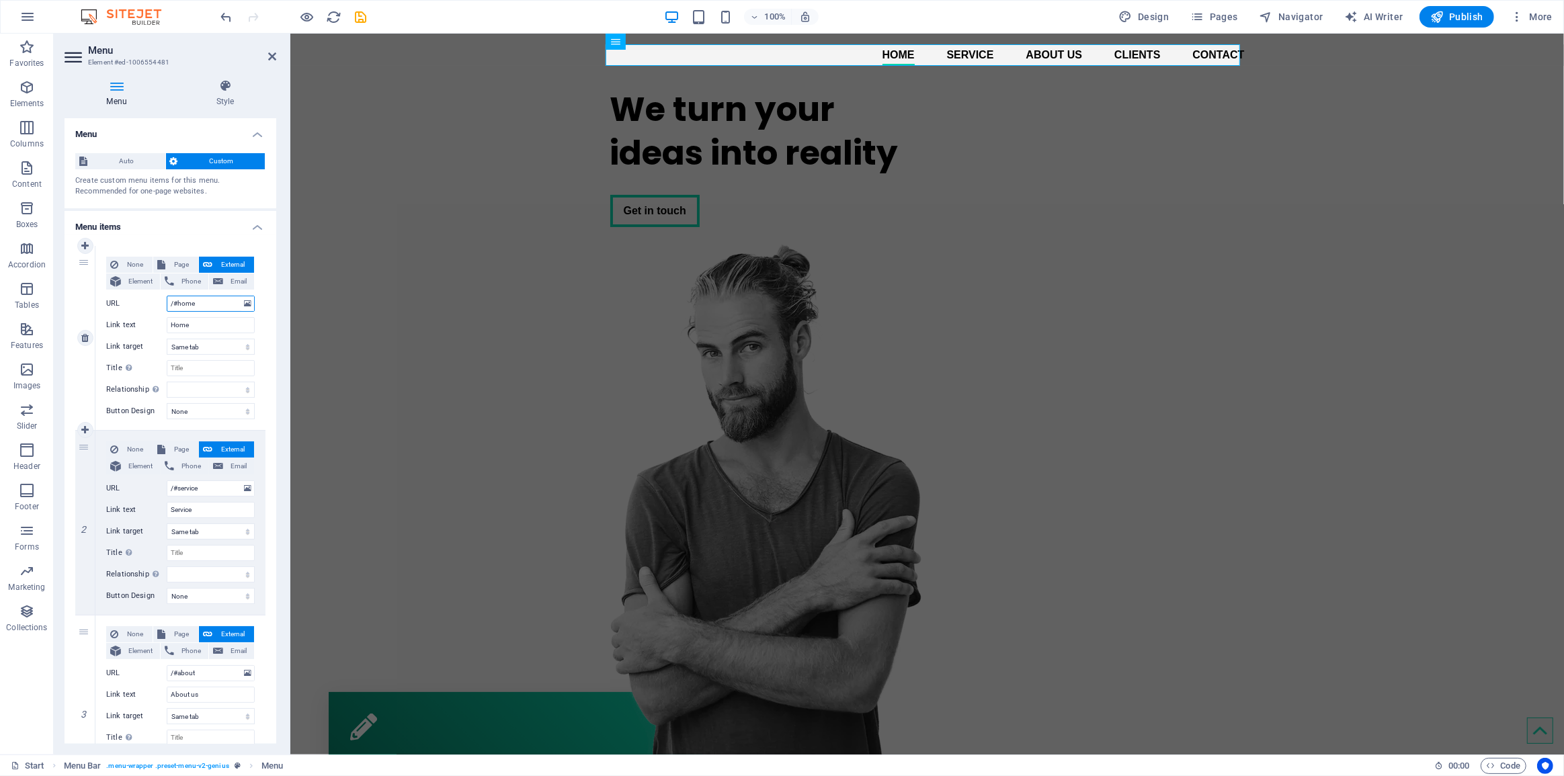
click at [206, 304] on input "/#home" at bounding box center [211, 304] width 88 height 16
drag, startPoint x: 200, startPoint y: 304, endPoint x: 178, endPoint y: 302, distance: 22.3
click at [178, 302] on input "/#home" at bounding box center [211, 304] width 88 height 16
type input "/#A"
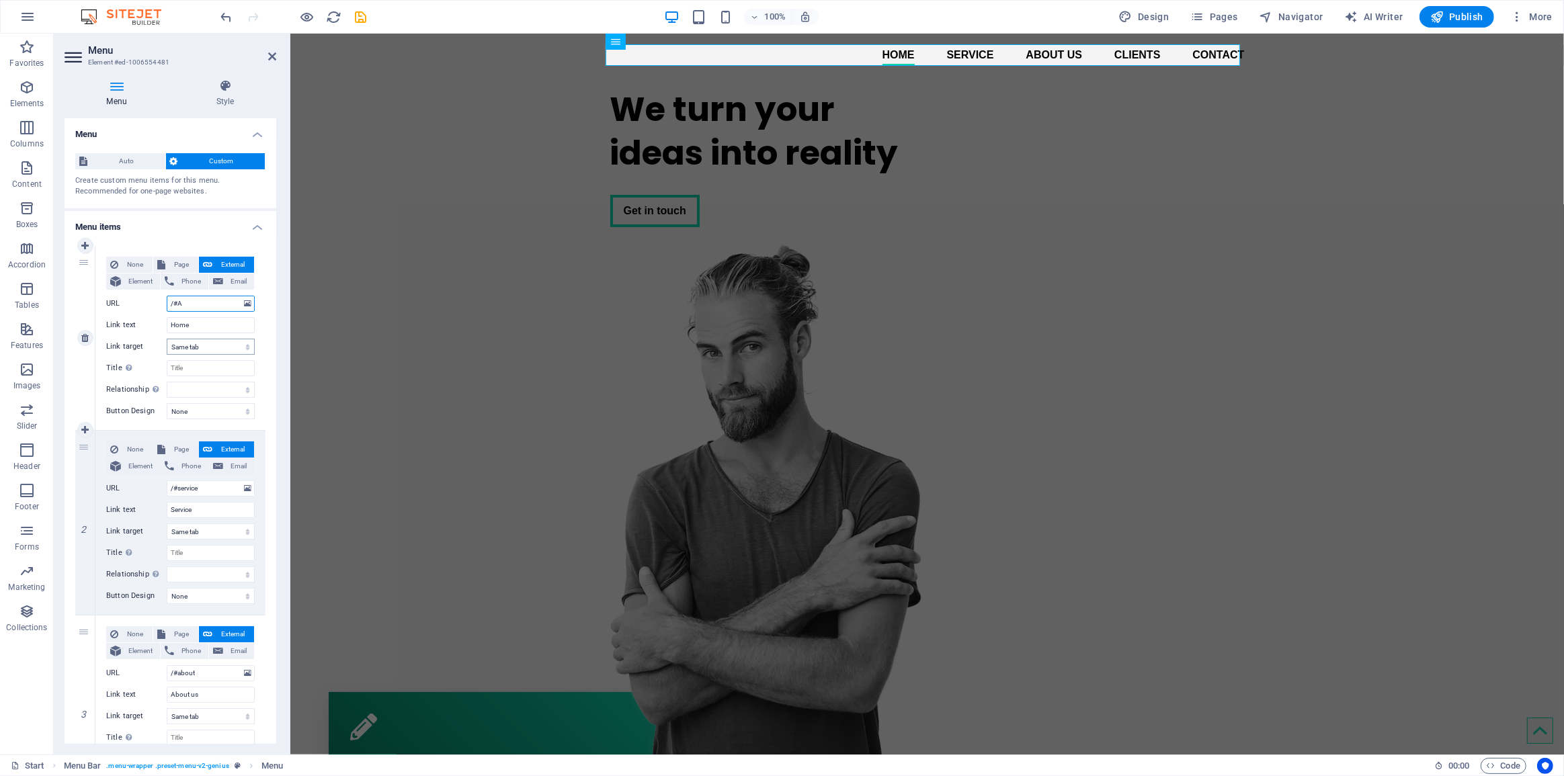
select select
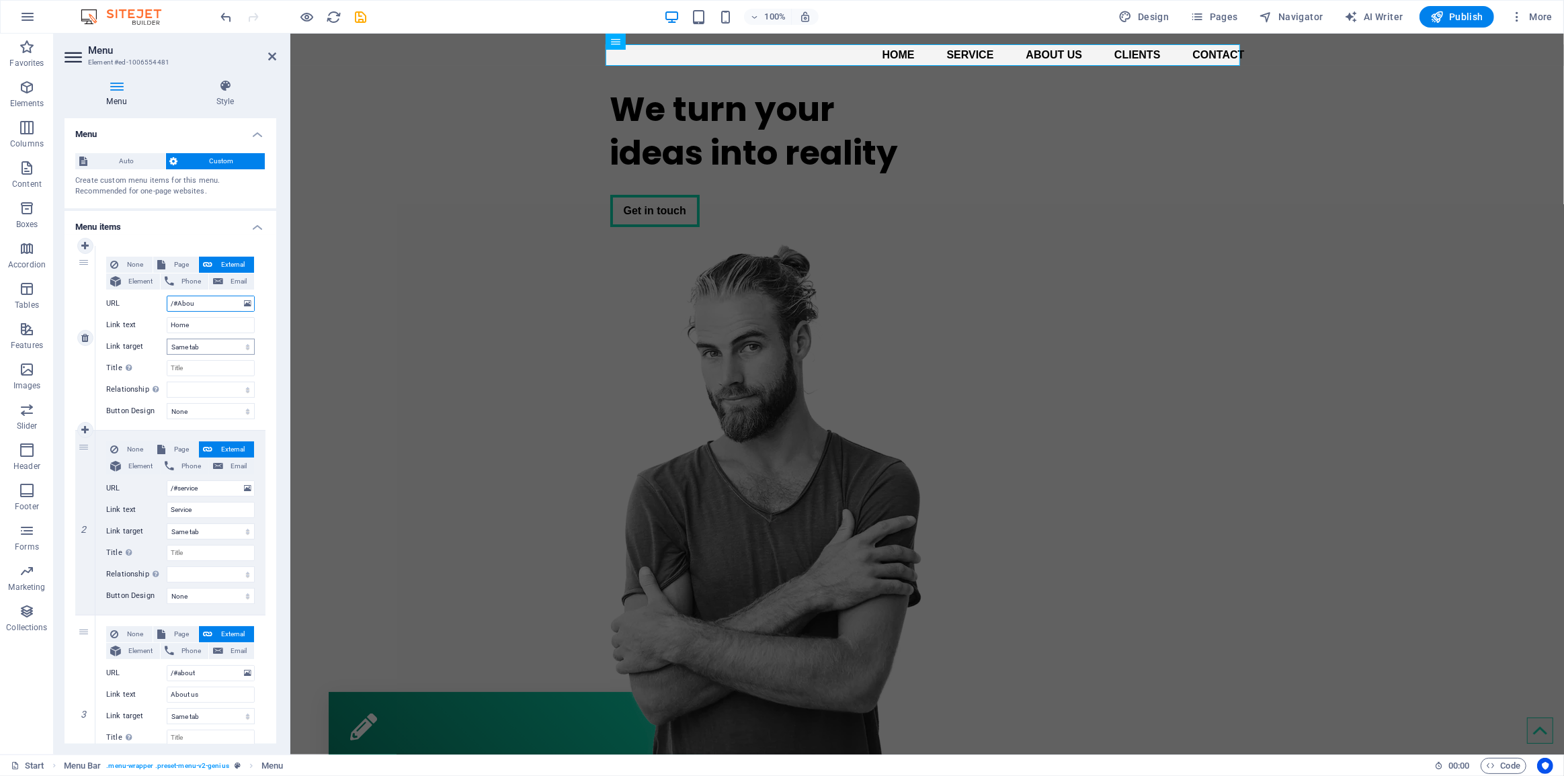
type input "/#About"
select select
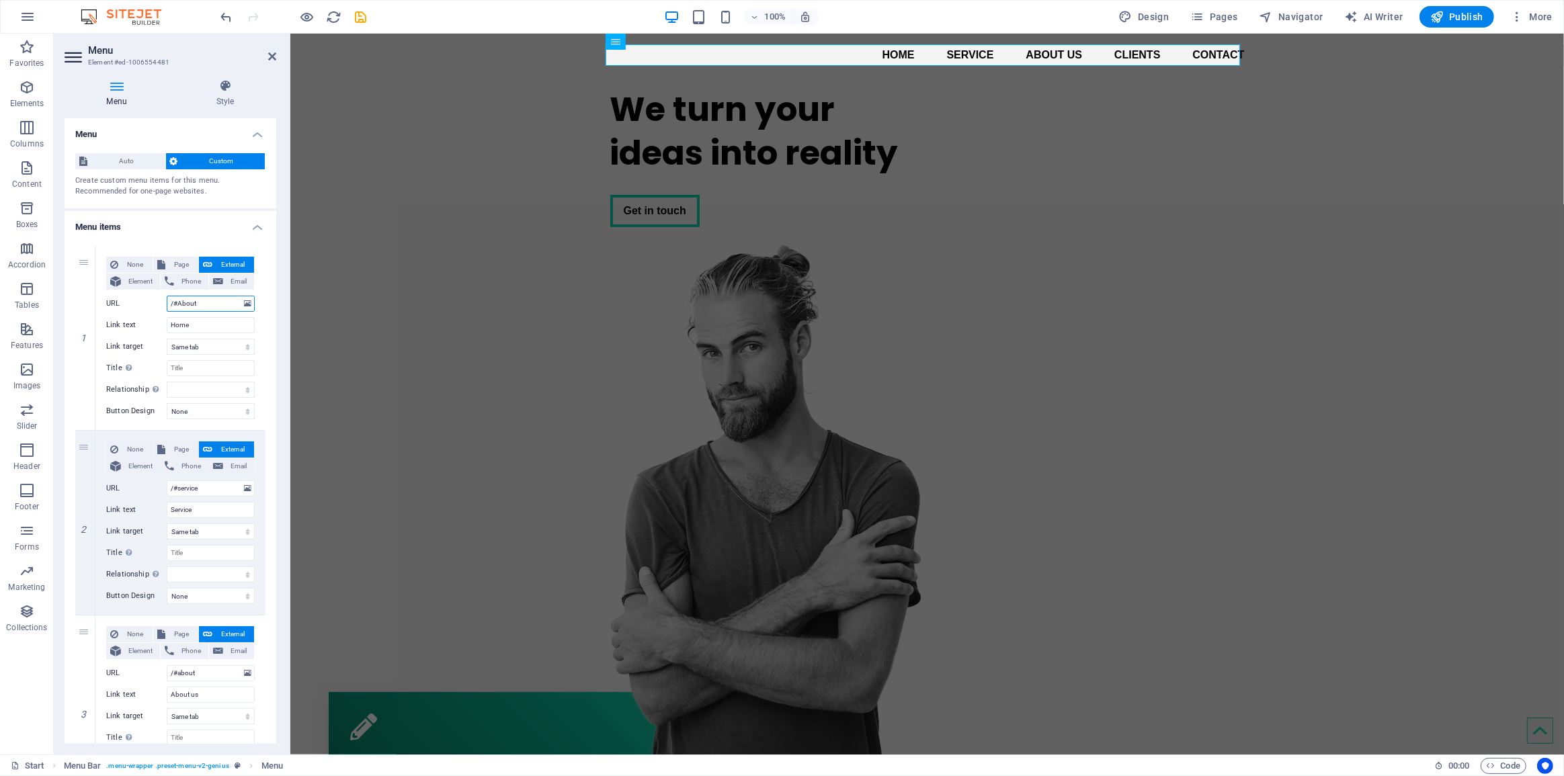
select select
type input "/#About"
click at [445, 294] on div "We turn your ideas into reality Get in touch" at bounding box center [927, 416] width 1274 height 678
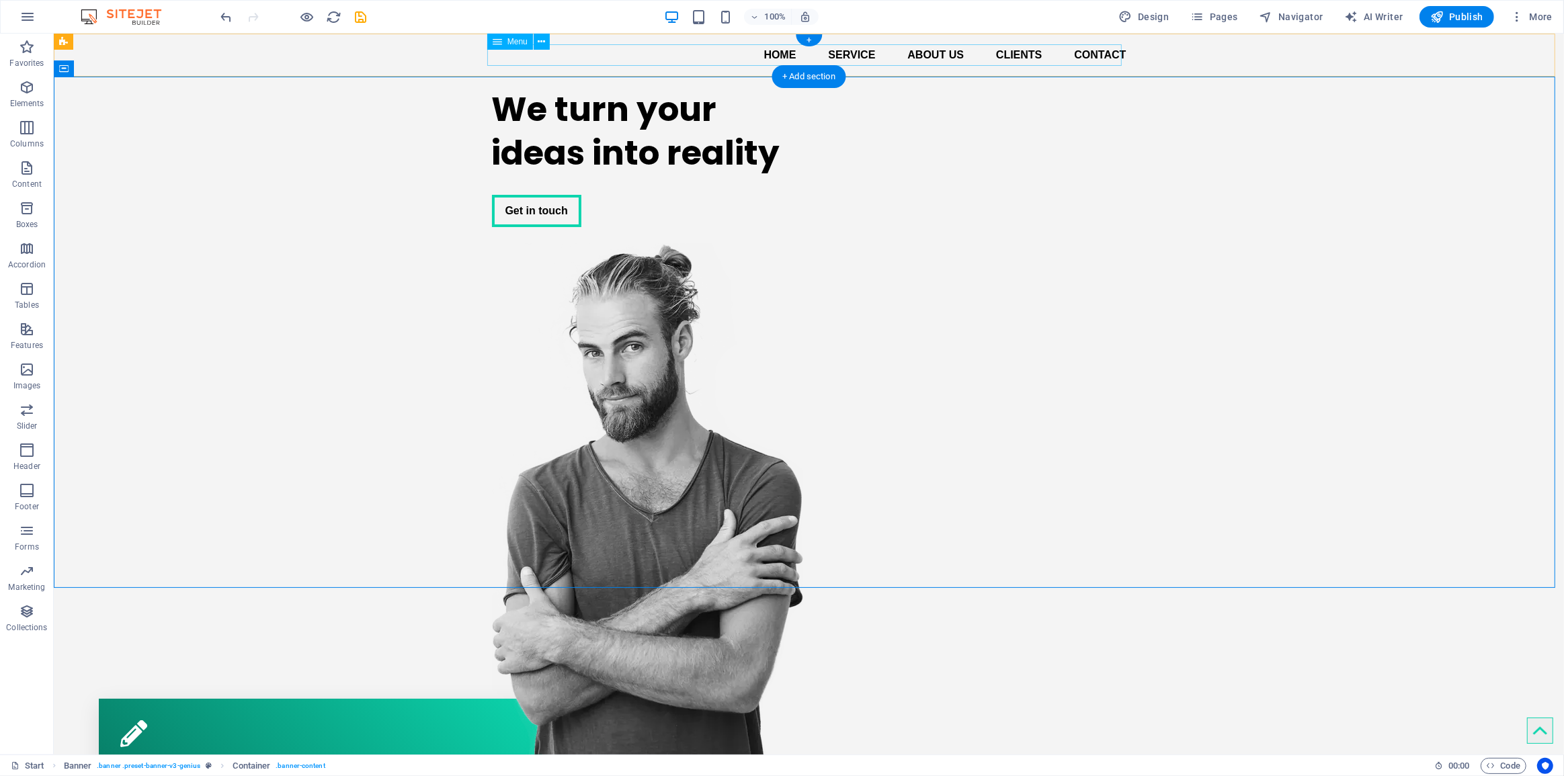
click at [824, 58] on nav "Home Service About us Clients Contact" at bounding box center [808, 55] width 634 height 22
click at [800, 58] on nav "Home Service About us Clients Contact" at bounding box center [808, 55] width 634 height 22
select select
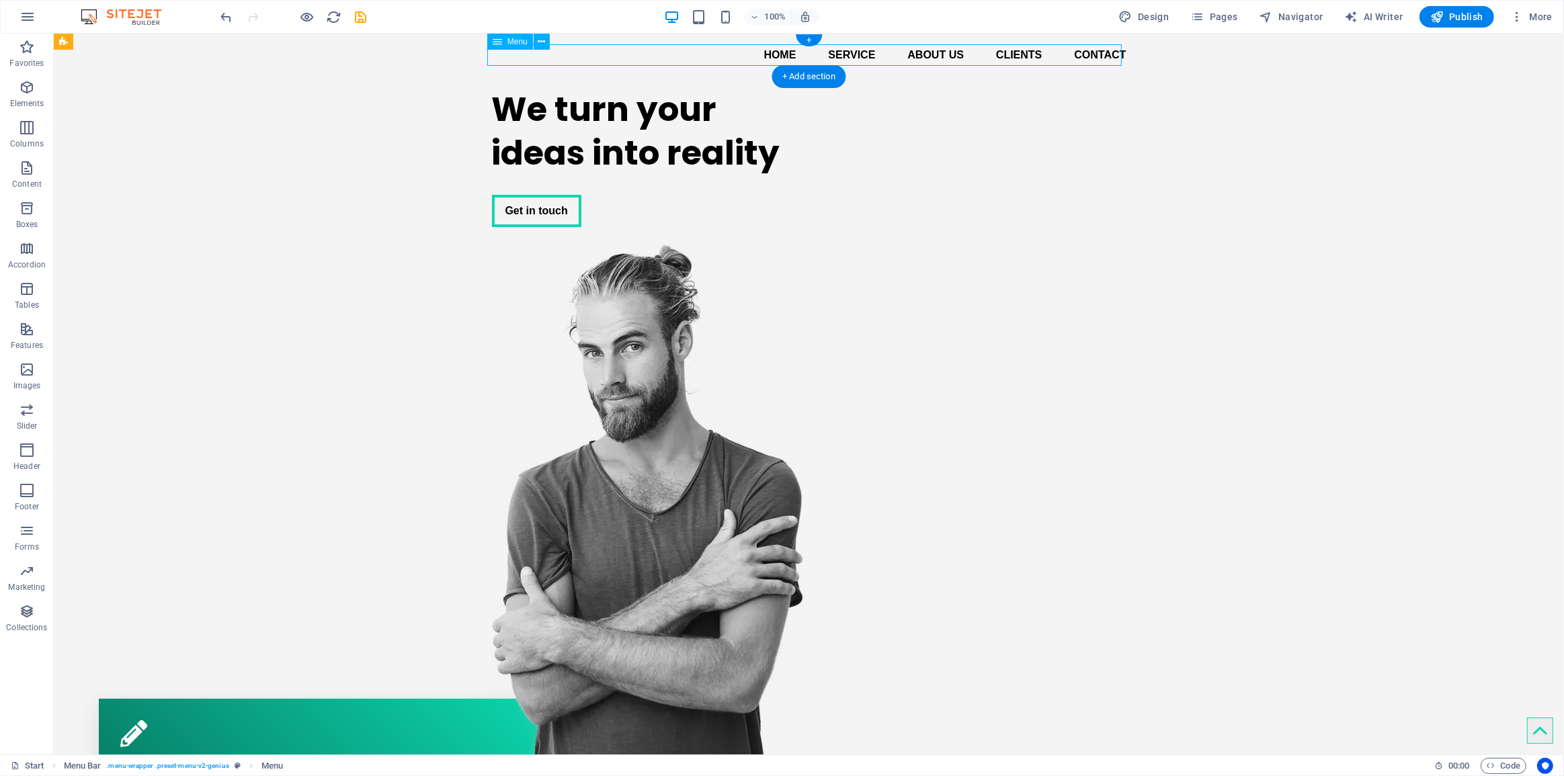
select select
